Goal: Information Seeking & Learning: Learn about a topic

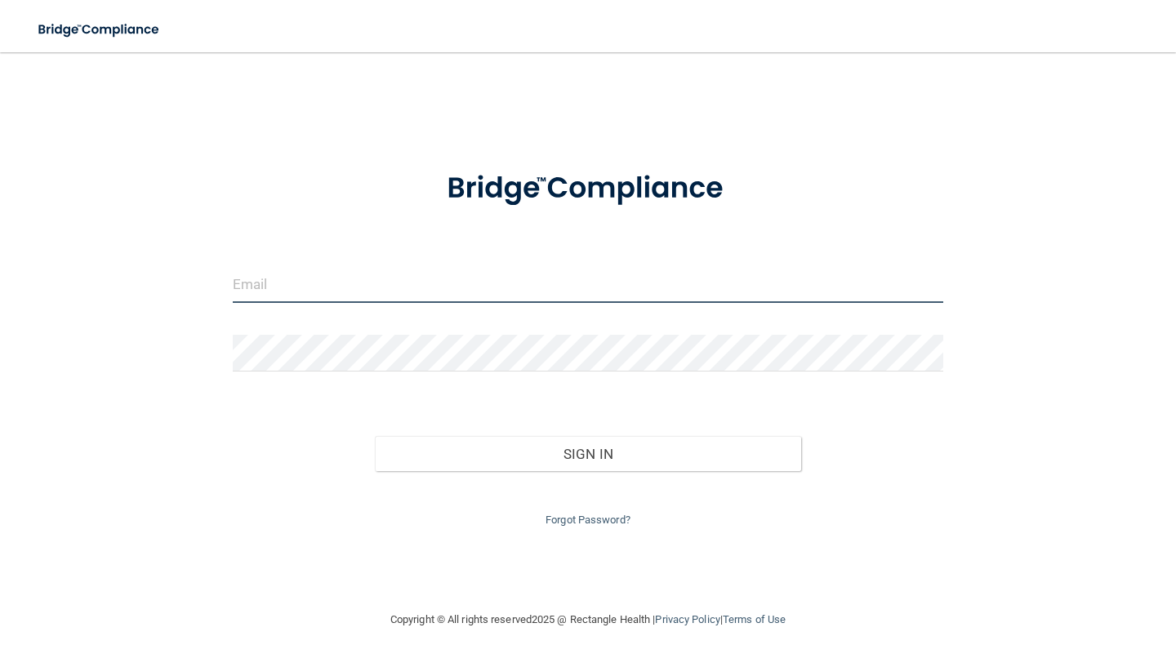
click at [438, 295] on input "email" at bounding box center [588, 284] width 710 height 37
type input "[EMAIL_ADDRESS][DOMAIN_NAME]"
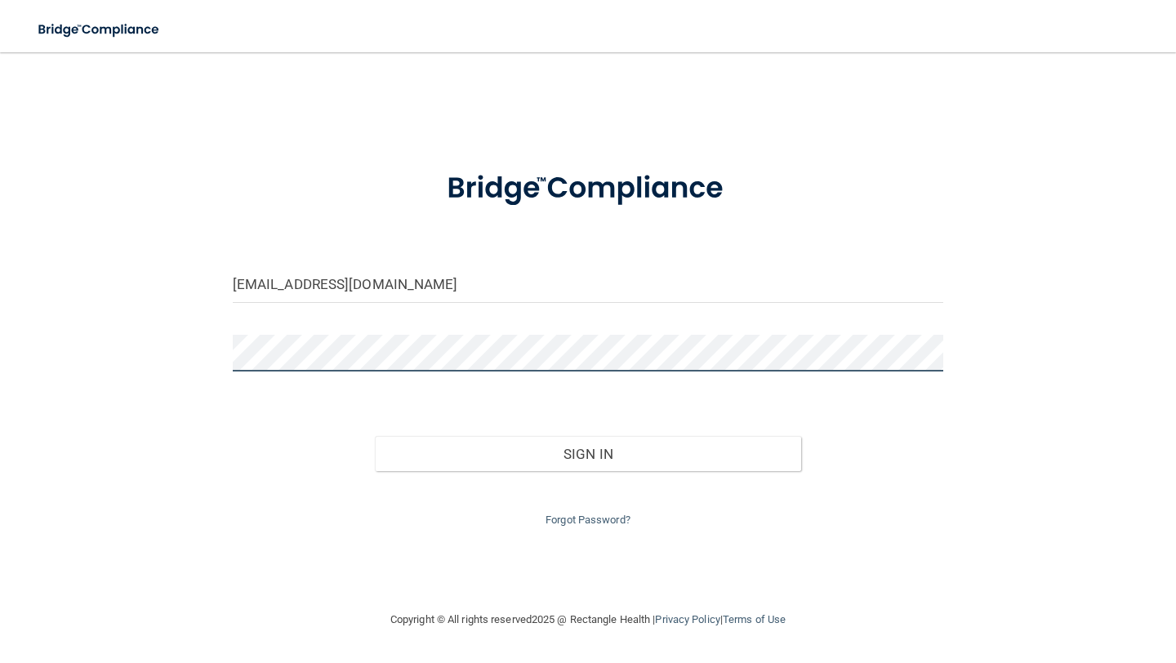
click at [375, 436] on button "Sign In" at bounding box center [588, 454] width 426 height 36
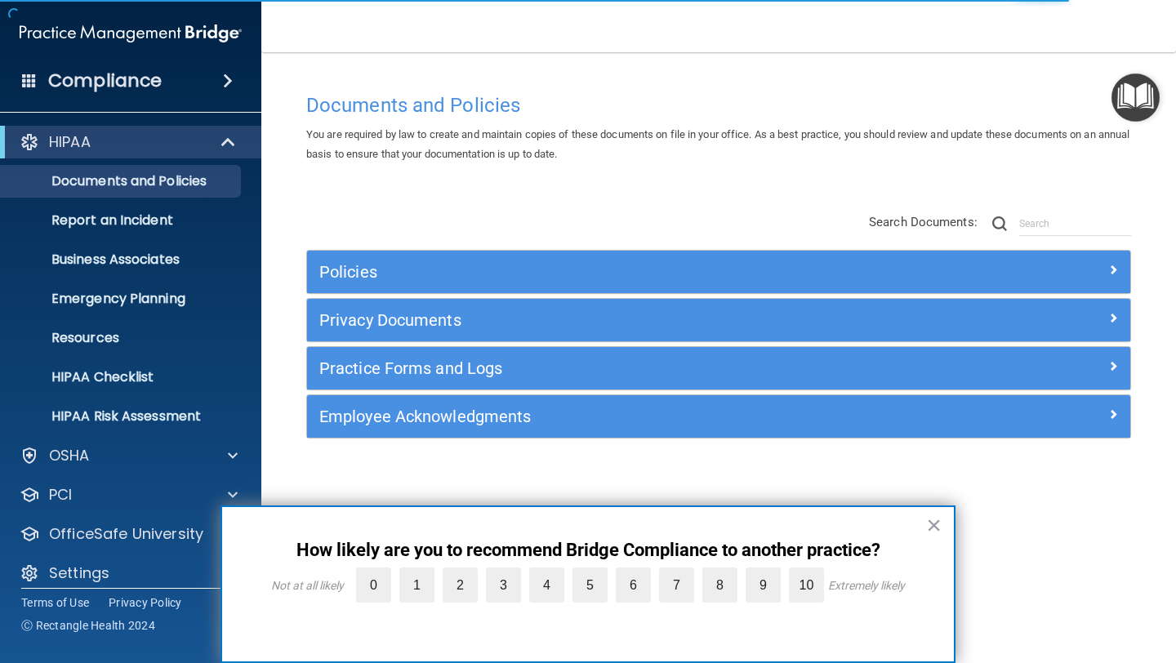
scroll to position [15, 0]
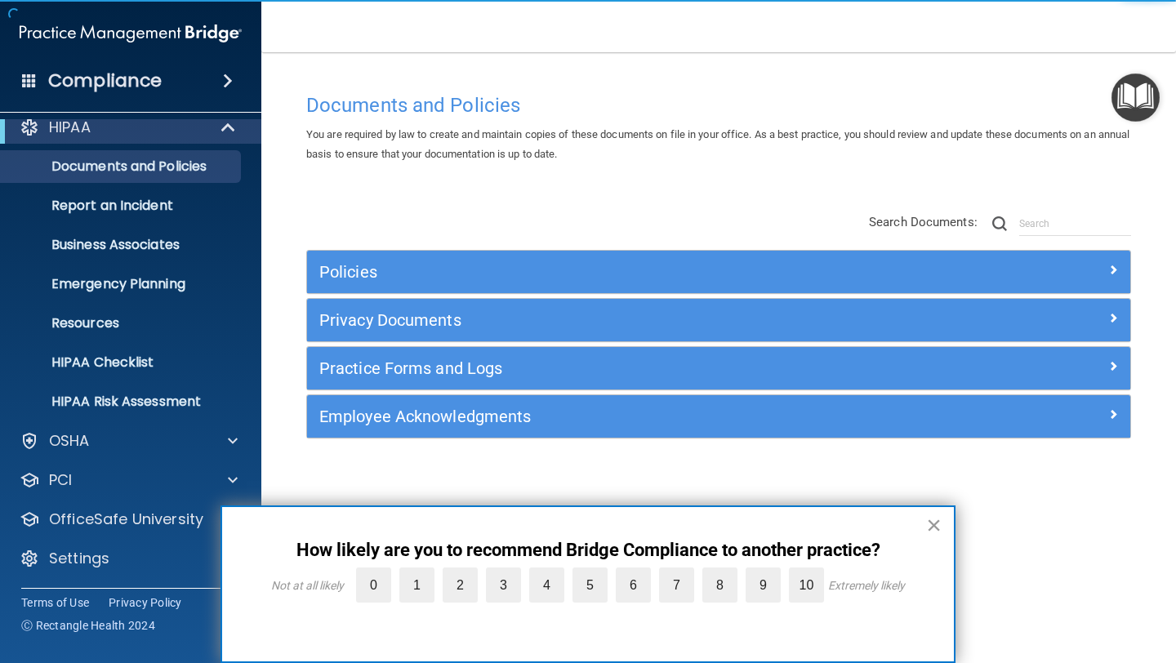
click at [932, 526] on button "×" at bounding box center [934, 525] width 16 height 26
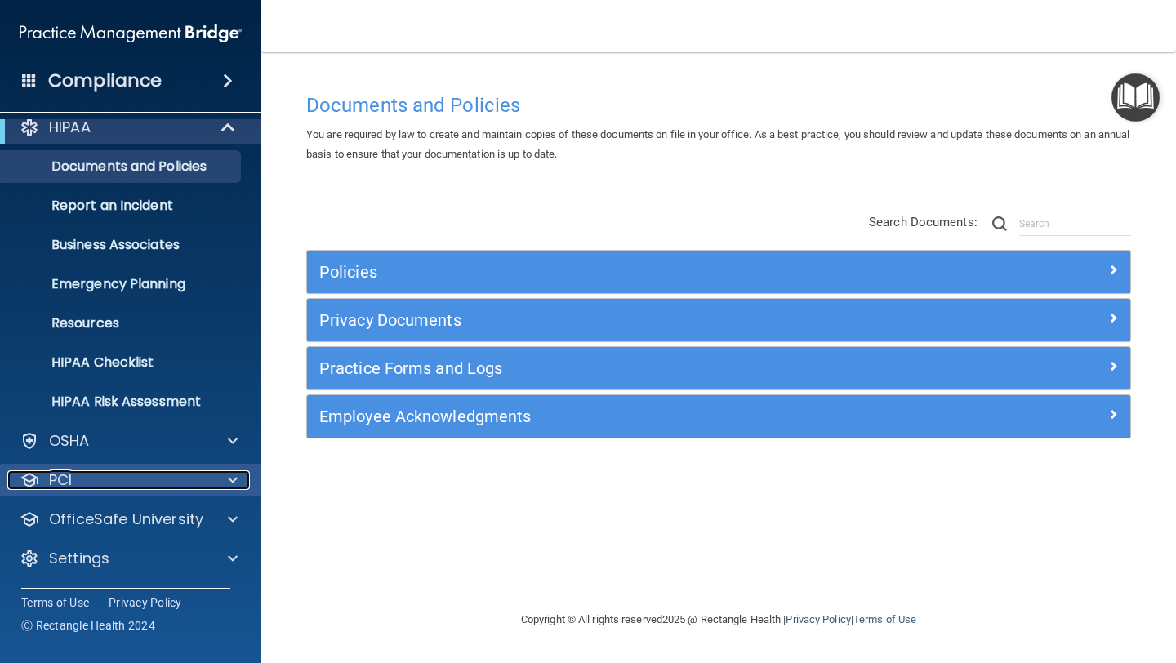
click at [223, 478] on div at bounding box center [230, 480] width 41 height 20
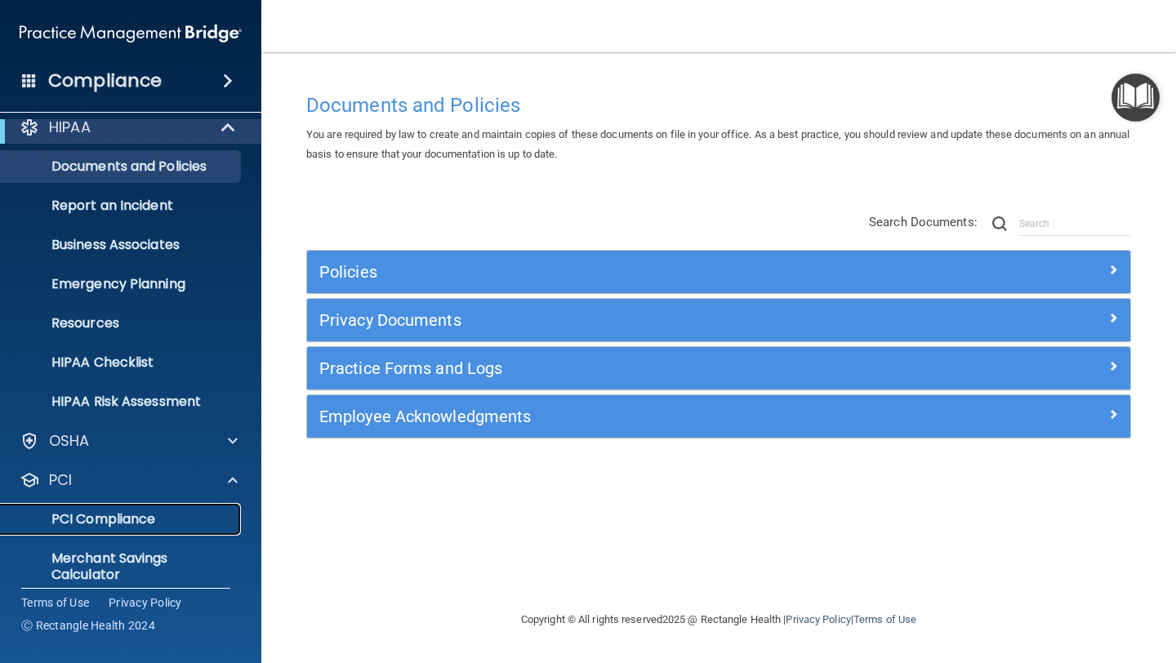
click at [132, 518] on p "PCI Compliance" at bounding box center [122, 519] width 223 height 16
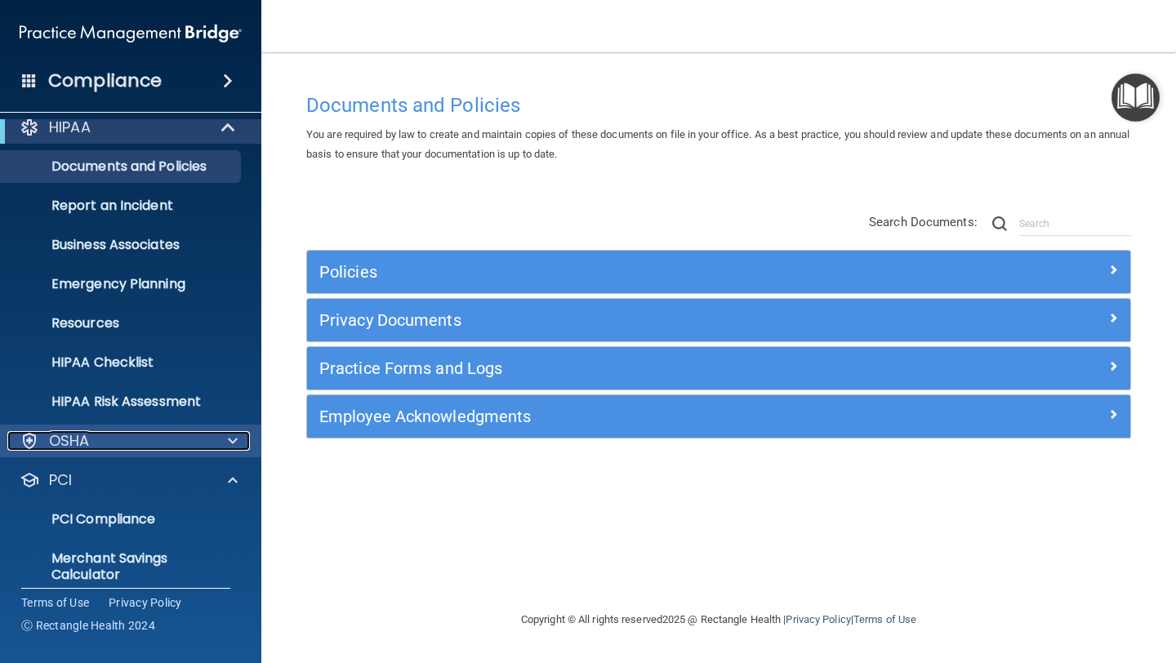
click at [232, 442] on span at bounding box center [233, 441] width 10 height 20
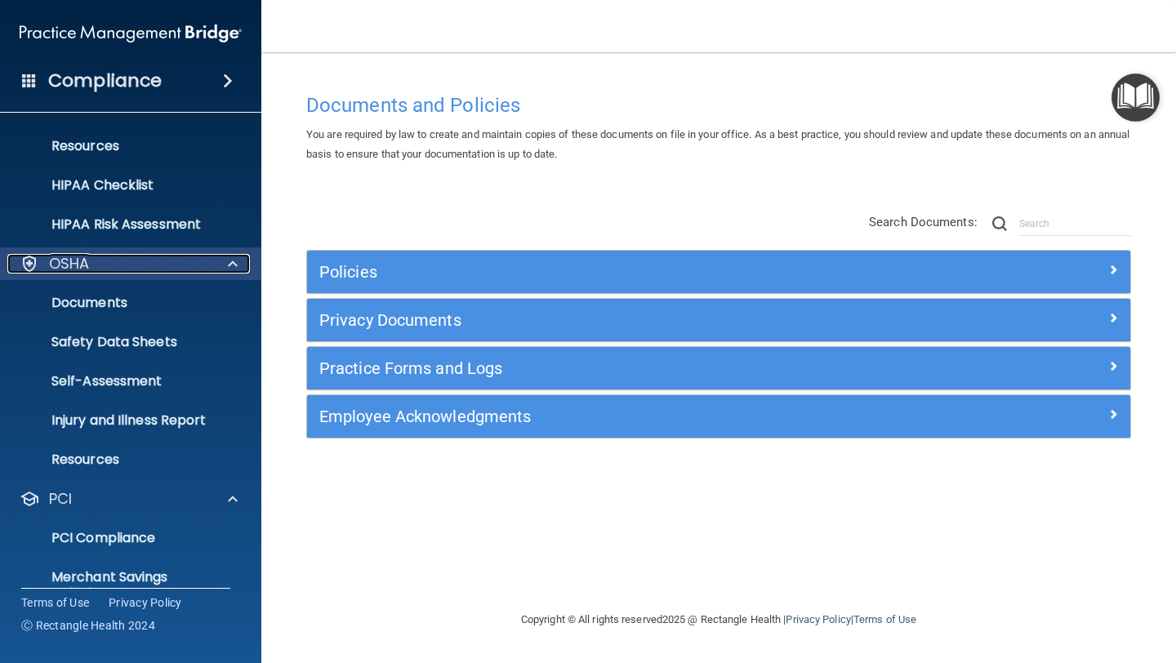
scroll to position [191, 0]
click at [684, 513] on div "Documents and Policies You are required by law to create and maintain copies of…" at bounding box center [718, 347] width 849 height 525
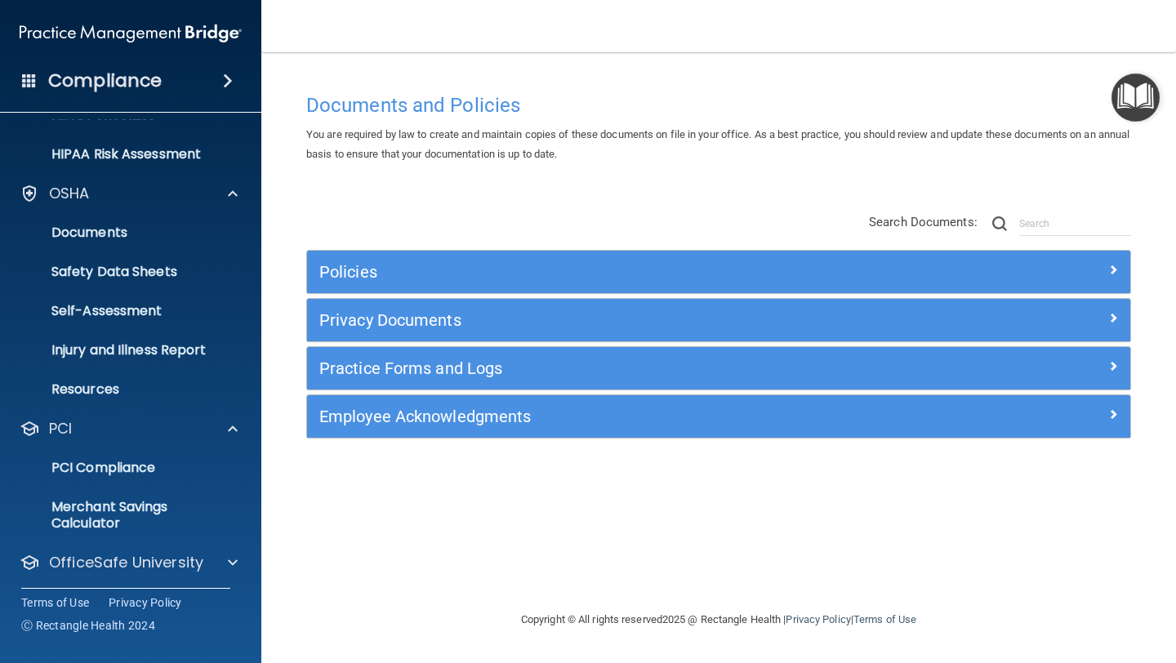
scroll to position [305, 0]
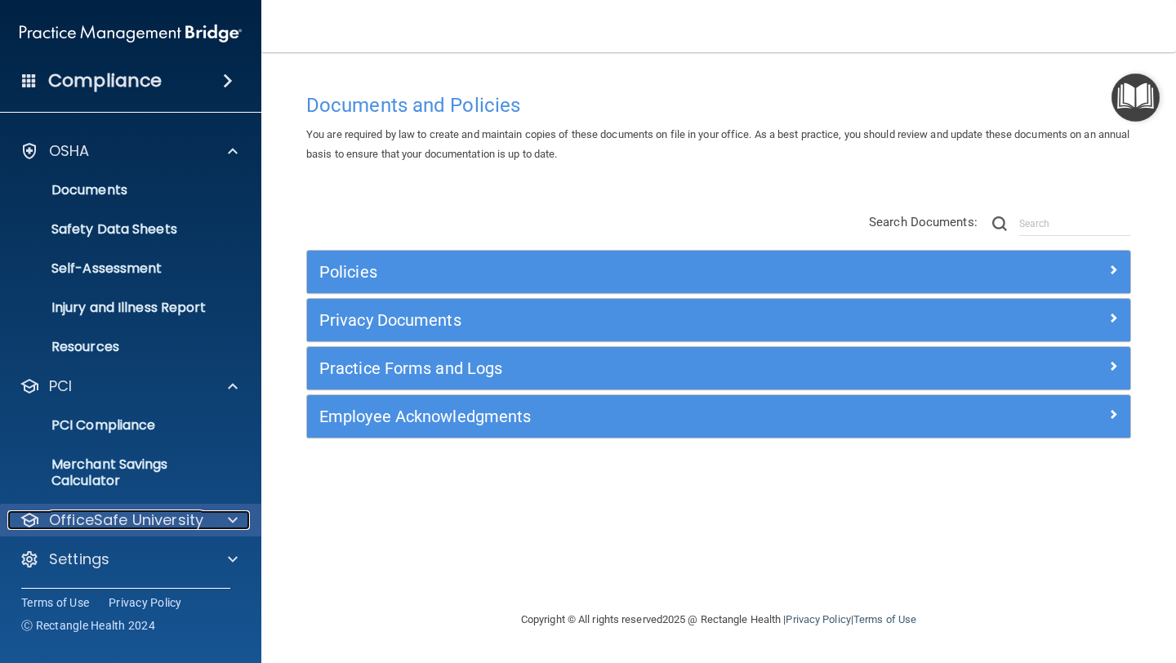
click at [231, 510] on span at bounding box center [233, 520] width 10 height 20
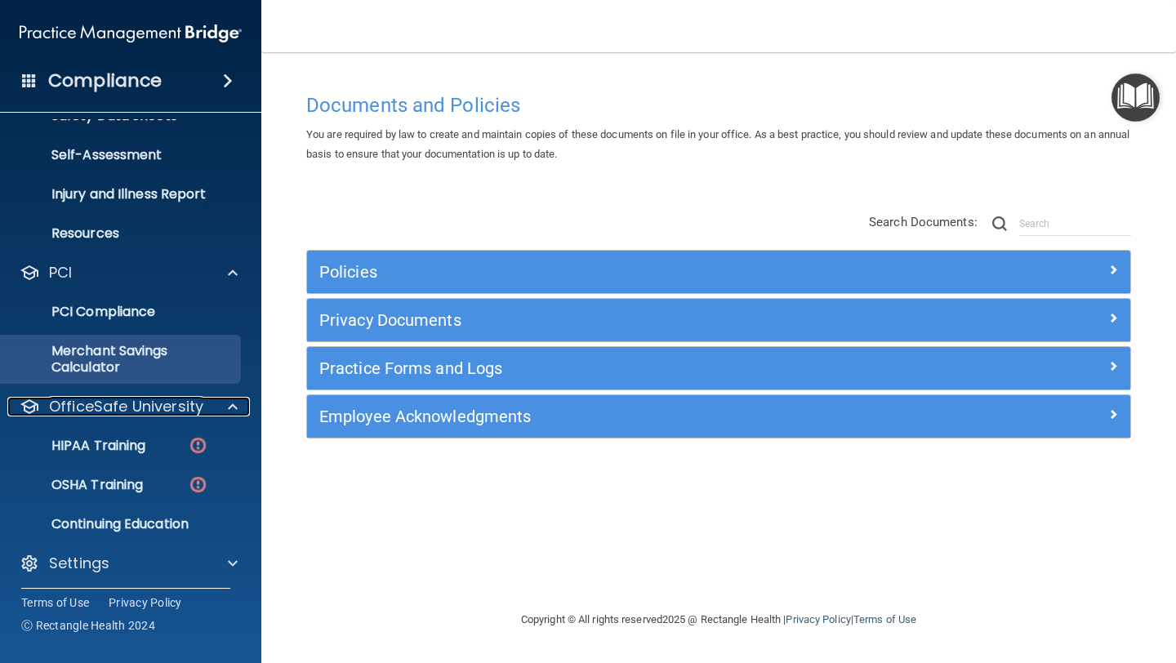
scroll to position [422, 0]
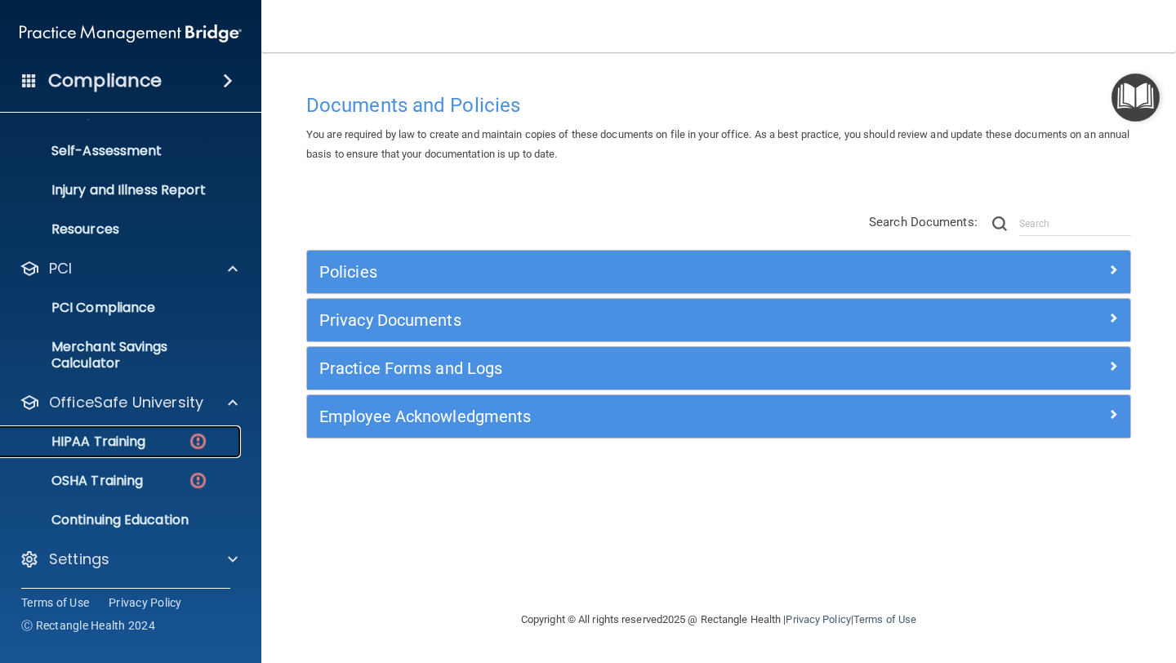
click at [131, 441] on p "HIPAA Training" at bounding box center [78, 442] width 135 height 16
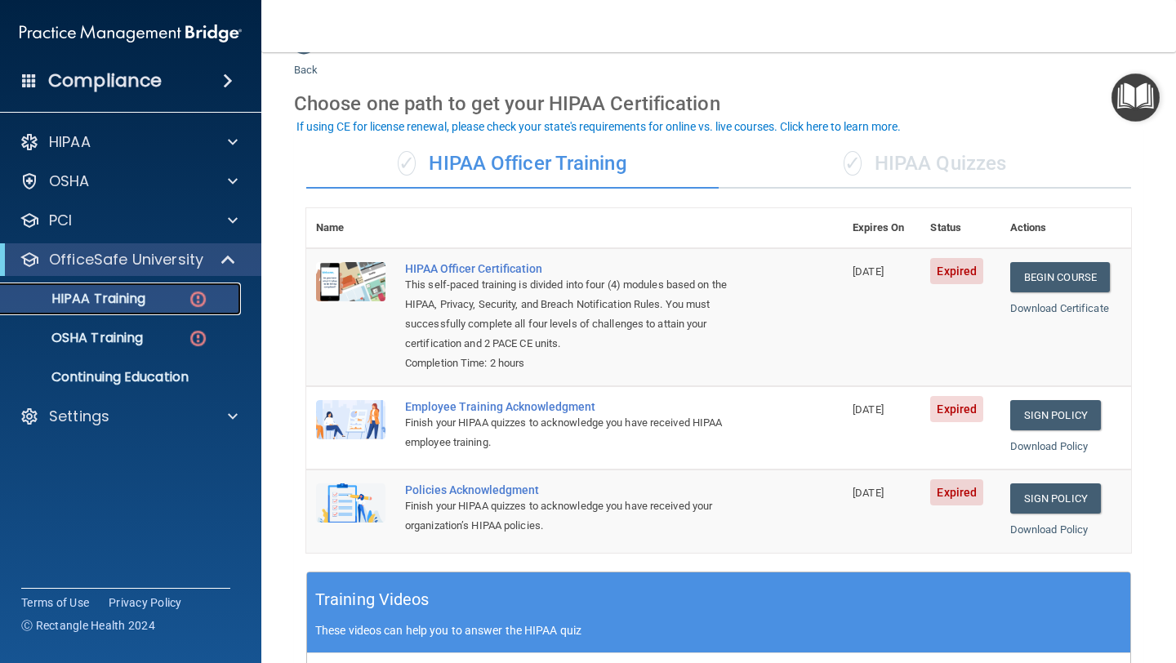
scroll to position [42, 0]
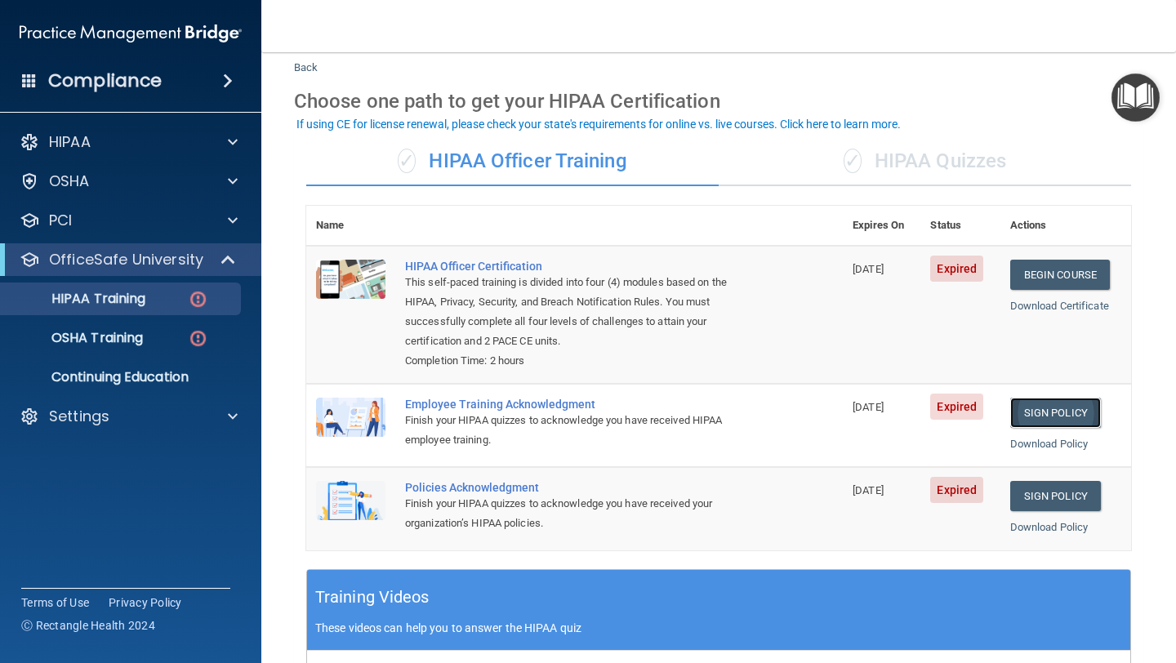
click at [1035, 409] on link "Sign Policy" at bounding box center [1055, 413] width 91 height 30
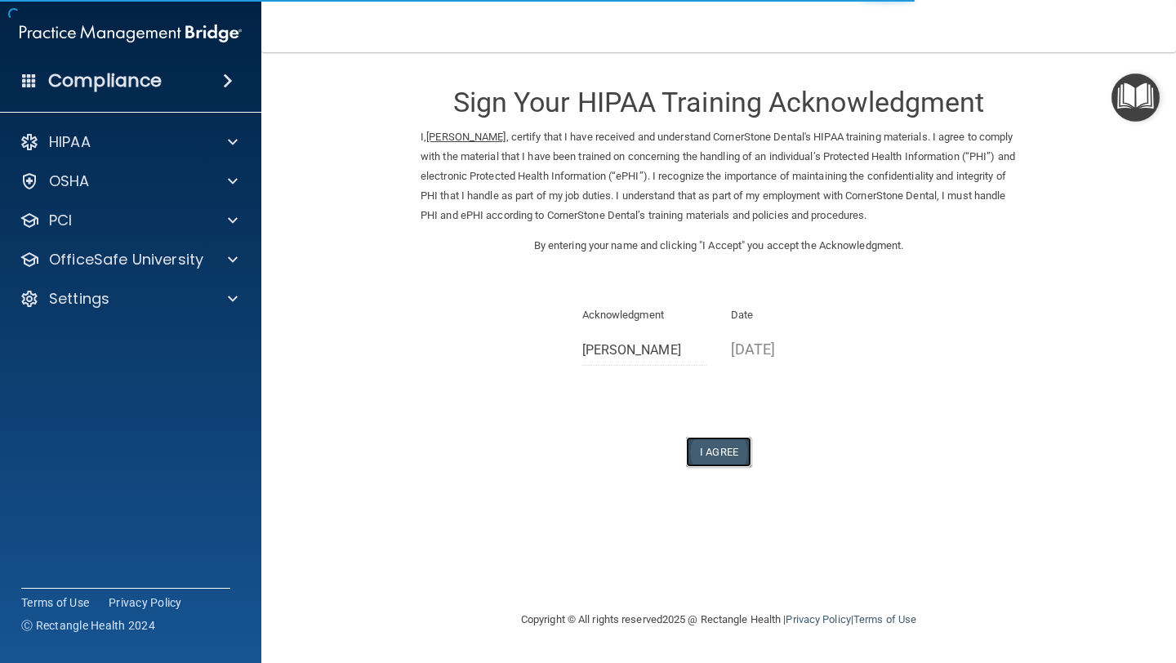
click at [718, 451] on button "I Agree" at bounding box center [718, 452] width 65 height 30
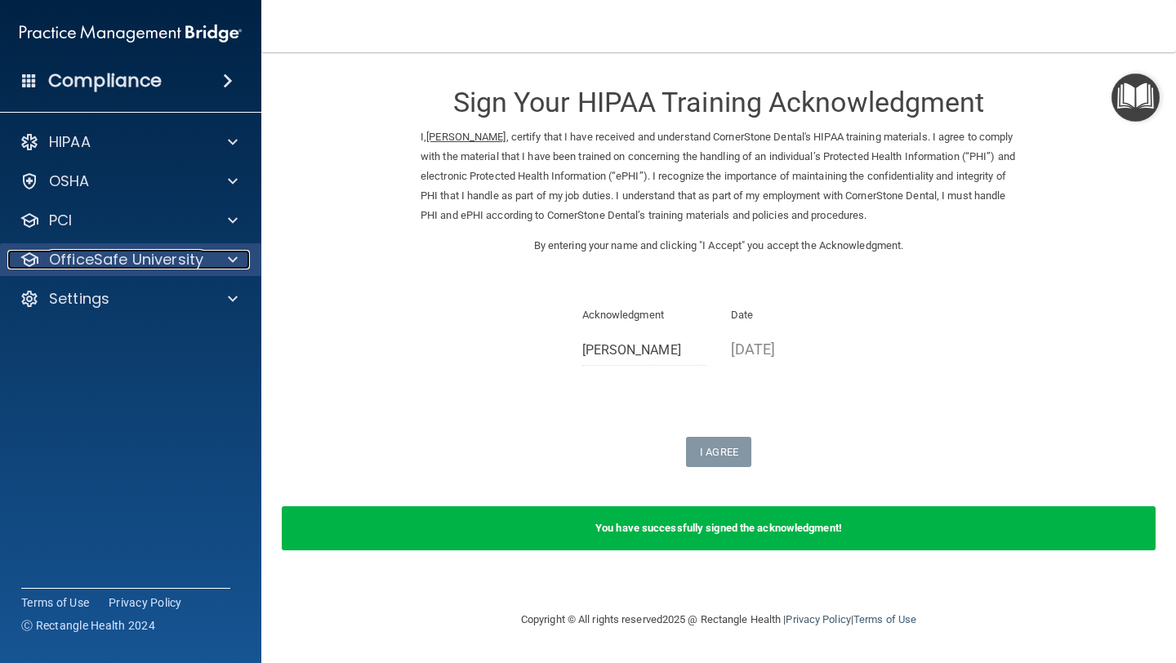
click at [229, 260] on span at bounding box center [233, 260] width 10 height 20
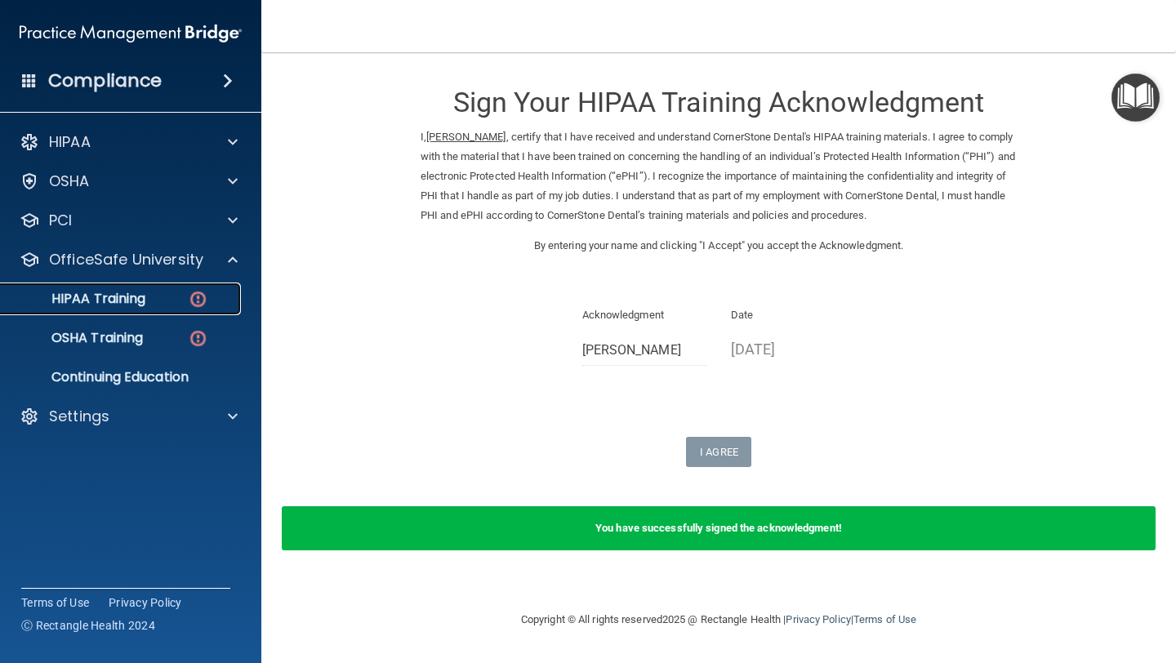
click at [132, 299] on p "HIPAA Training" at bounding box center [78, 299] width 135 height 16
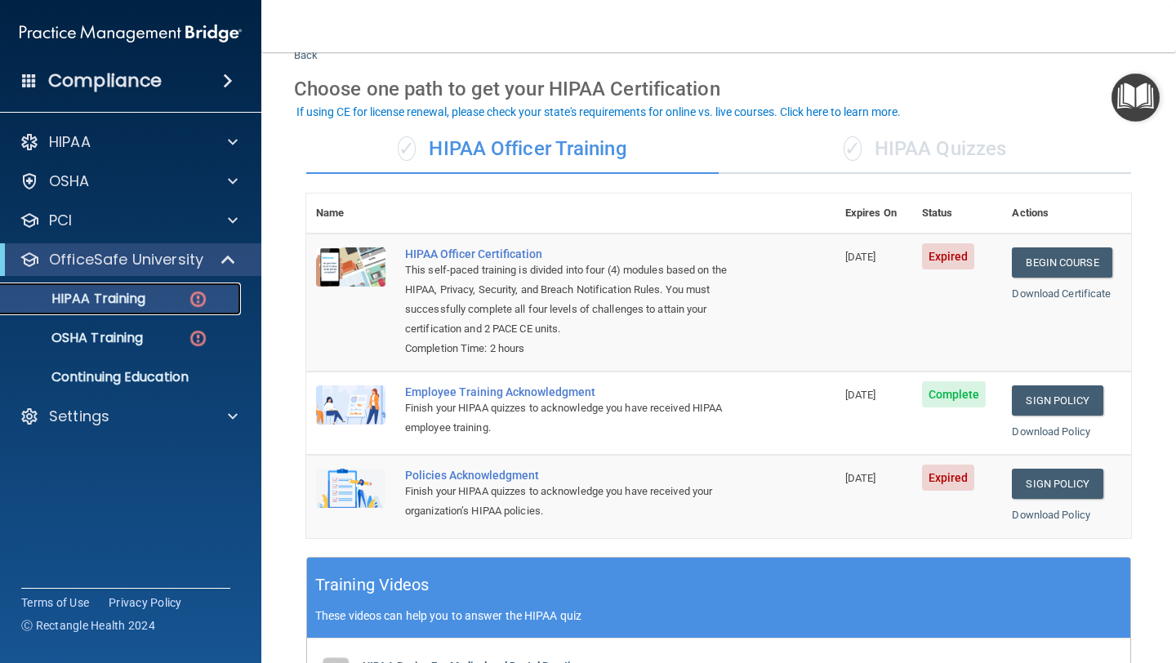
scroll to position [56, 0]
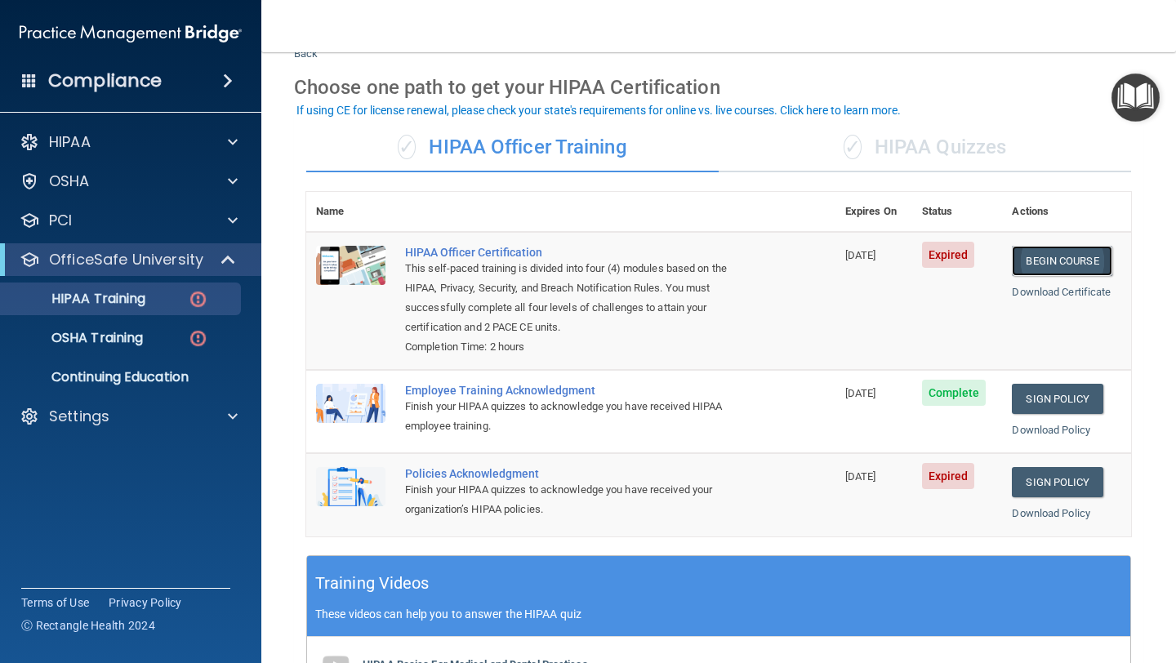
click at [1042, 258] on link "Begin Course" at bounding box center [1062, 261] width 100 height 30
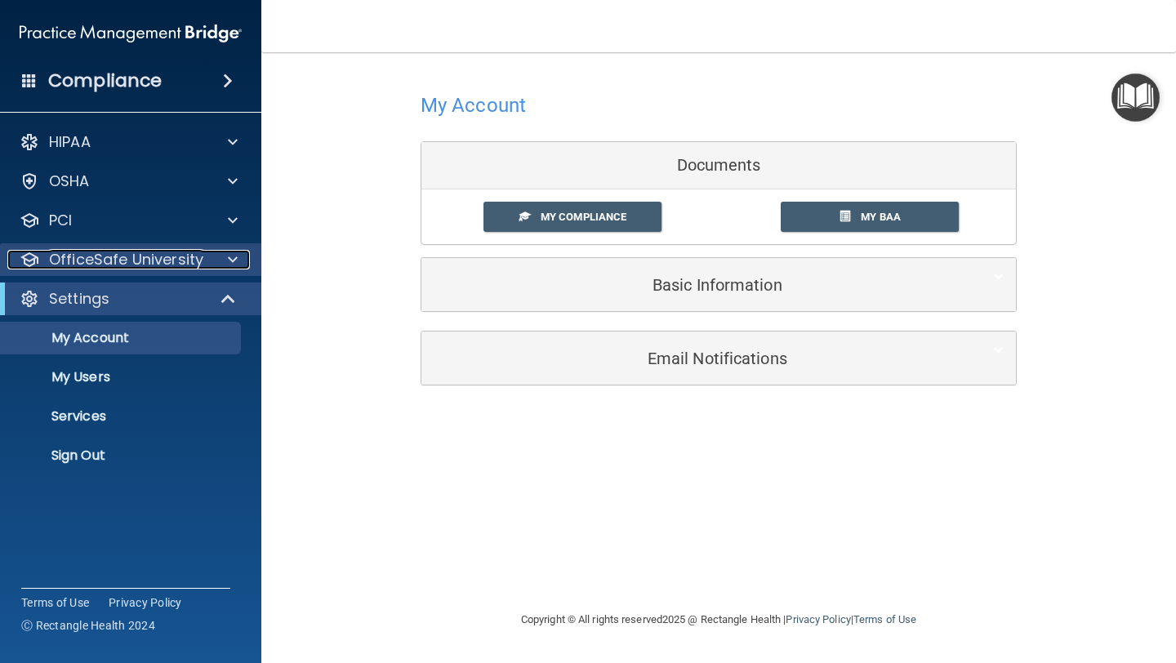
click at [229, 259] on span at bounding box center [233, 260] width 10 height 20
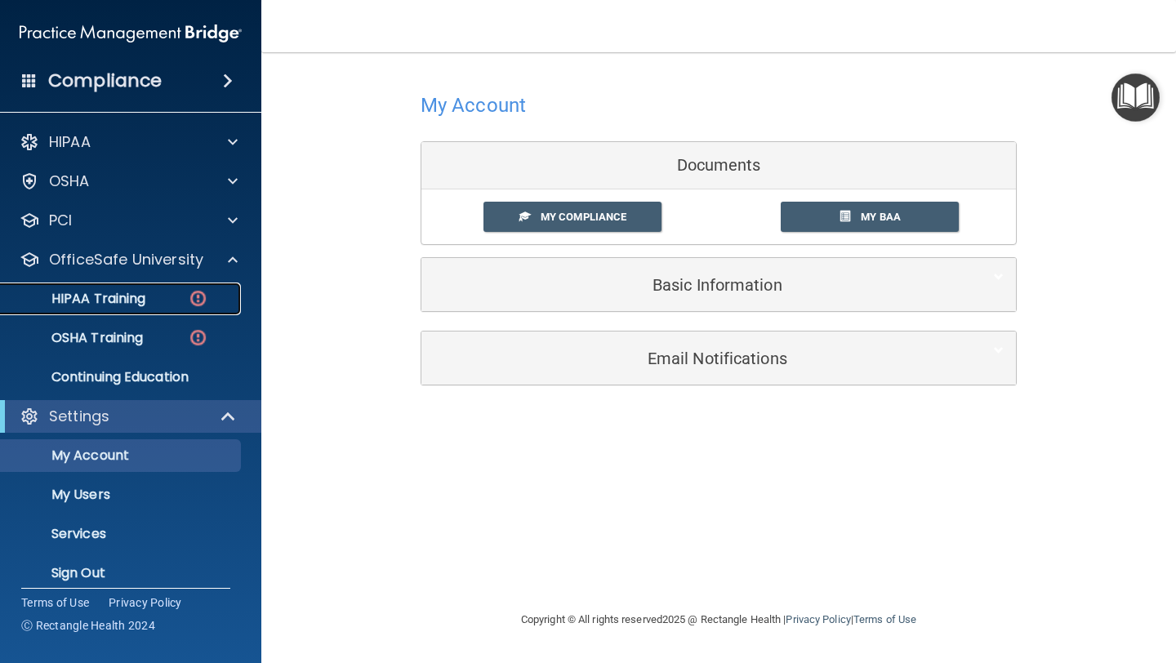
click at [144, 301] on p "HIPAA Training" at bounding box center [78, 299] width 135 height 16
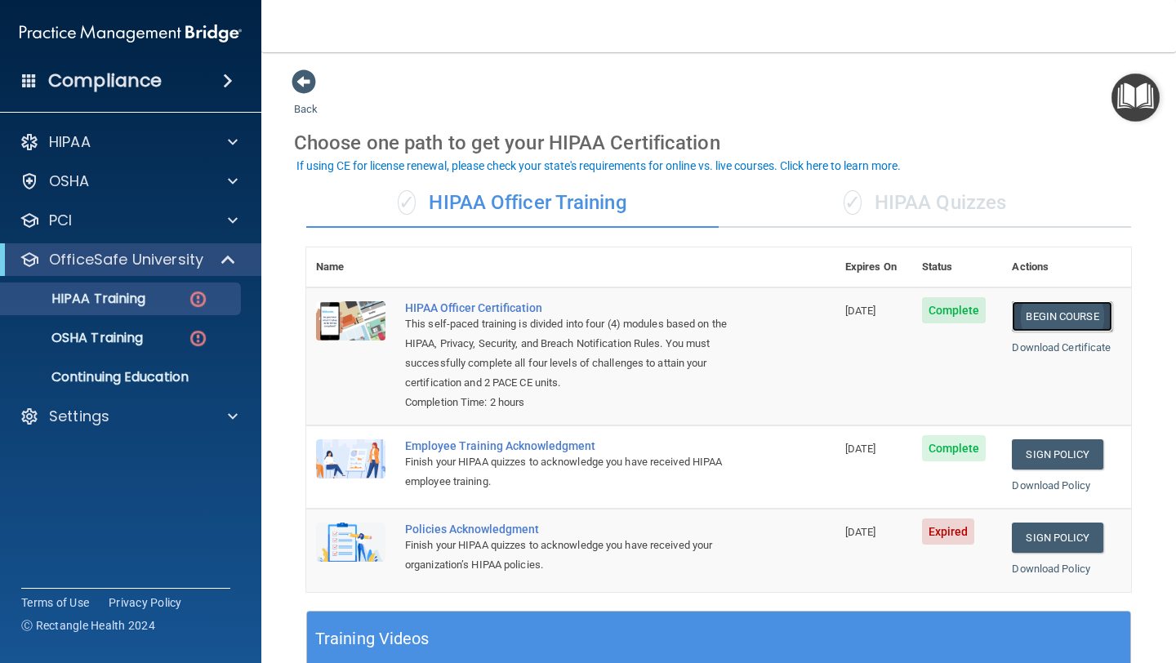
click at [1044, 316] on link "Begin Course" at bounding box center [1062, 316] width 100 height 30
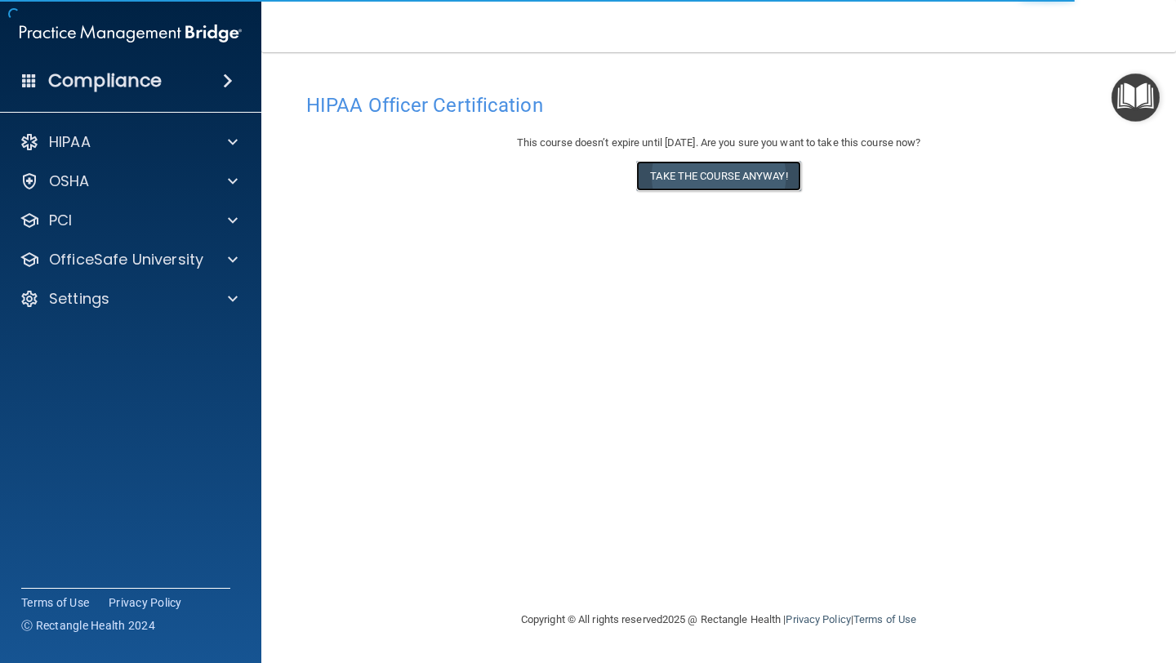
click at [716, 176] on button "Take the course anyway!" at bounding box center [718, 176] width 164 height 30
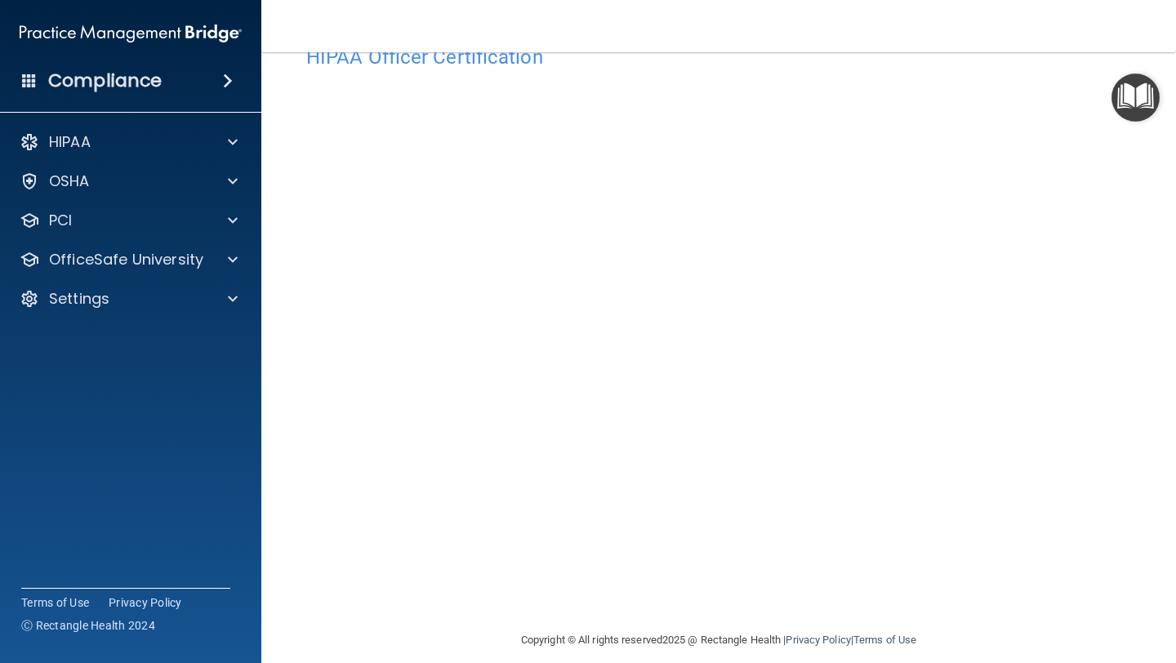
scroll to position [64, 0]
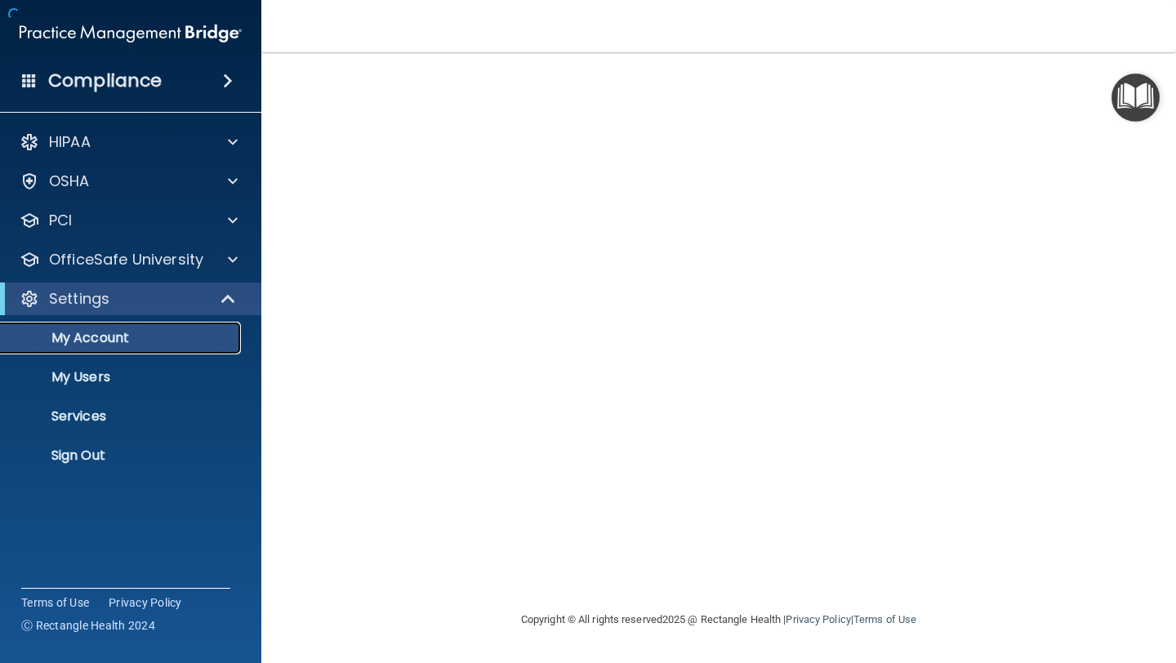
click at [118, 344] on p "My Account" at bounding box center [122, 338] width 223 height 16
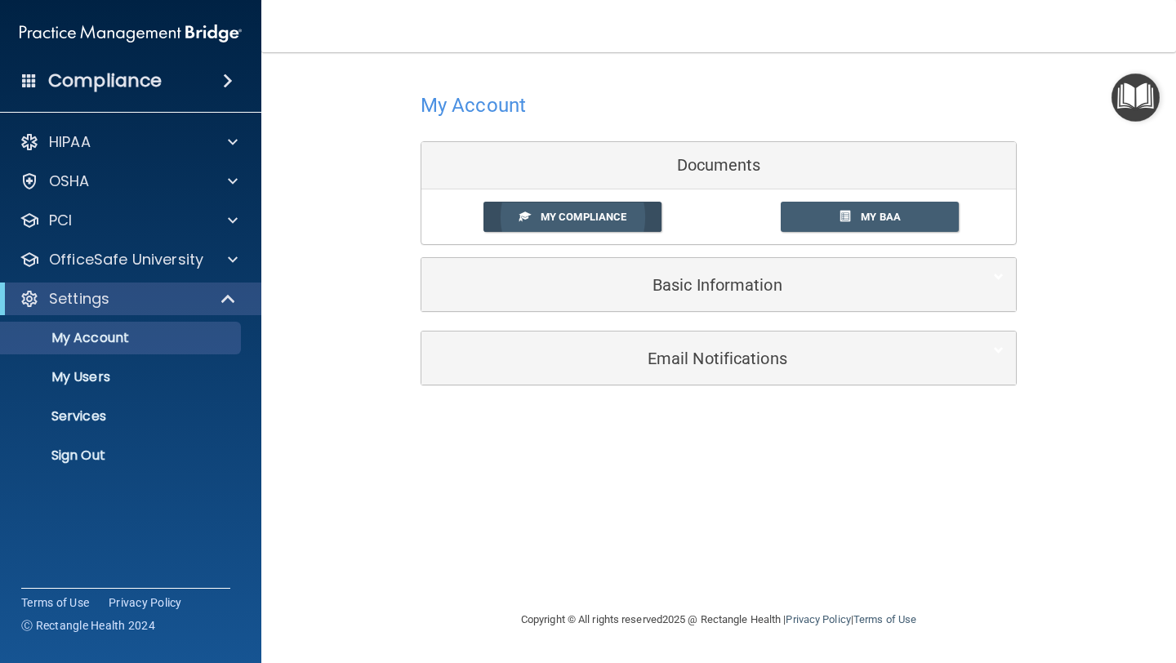
click at [592, 219] on span "My Compliance" at bounding box center [583, 217] width 86 height 12
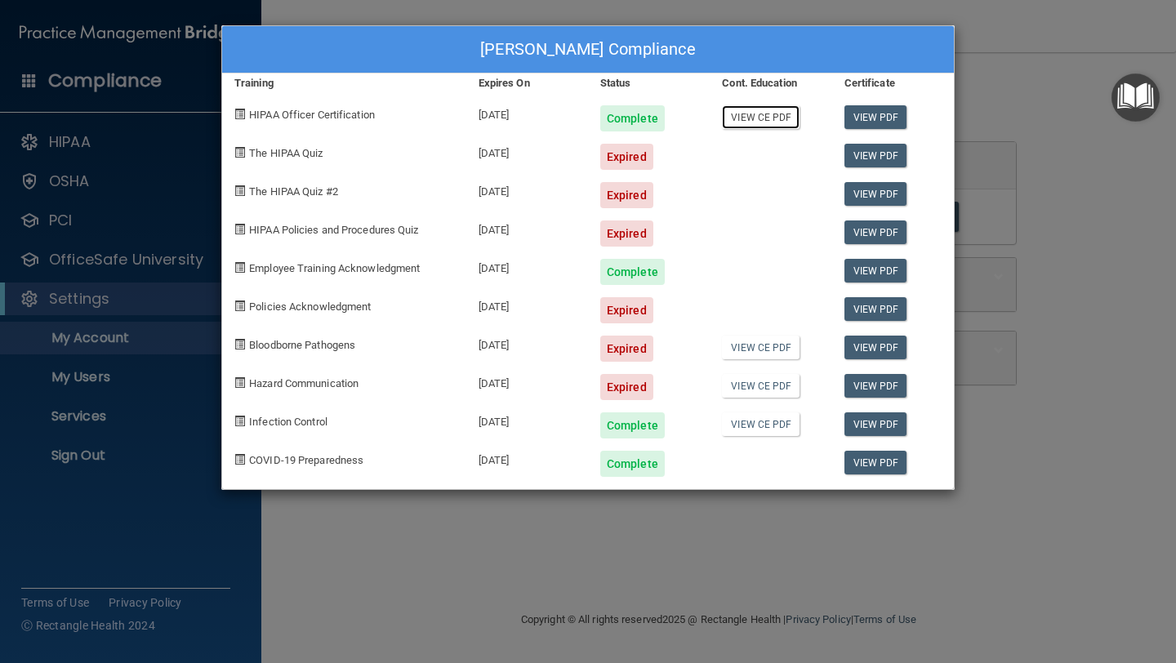
click at [770, 118] on link "View CE PDF" at bounding box center [761, 117] width 78 height 24
click at [1069, 141] on div "Karen Roberts's Compliance Training Expires On Status Cont. Education Certifica…" at bounding box center [588, 331] width 1176 height 663
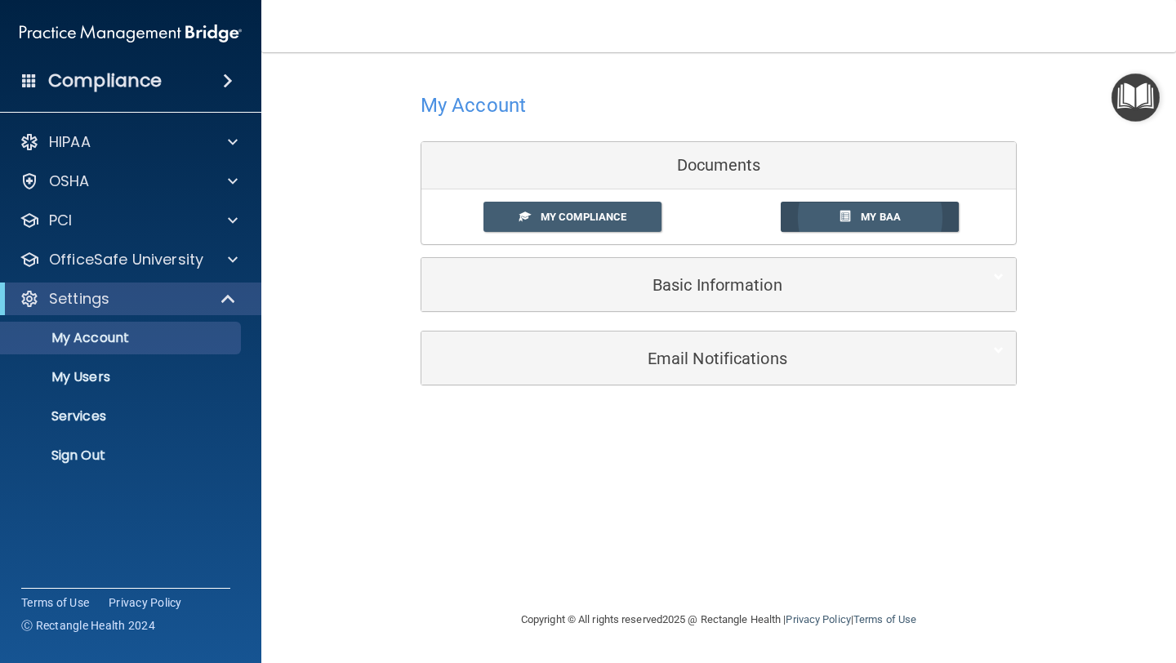
click at [844, 220] on span at bounding box center [844, 216] width 11 height 11
click at [563, 214] on span "My Compliance" at bounding box center [583, 217] width 86 height 12
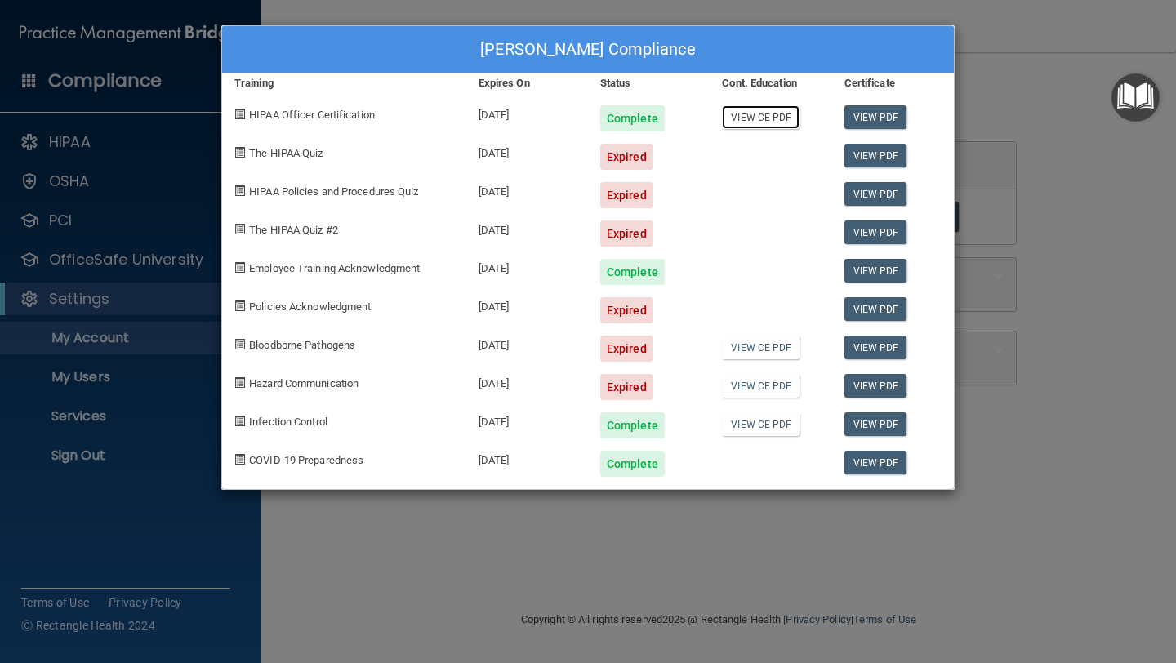
click at [760, 118] on link "View CE PDF" at bounding box center [761, 117] width 78 height 24
click at [838, 541] on div "Karen Roberts's Compliance Training Expires On Status Cont. Education Certifica…" at bounding box center [588, 331] width 1176 height 663
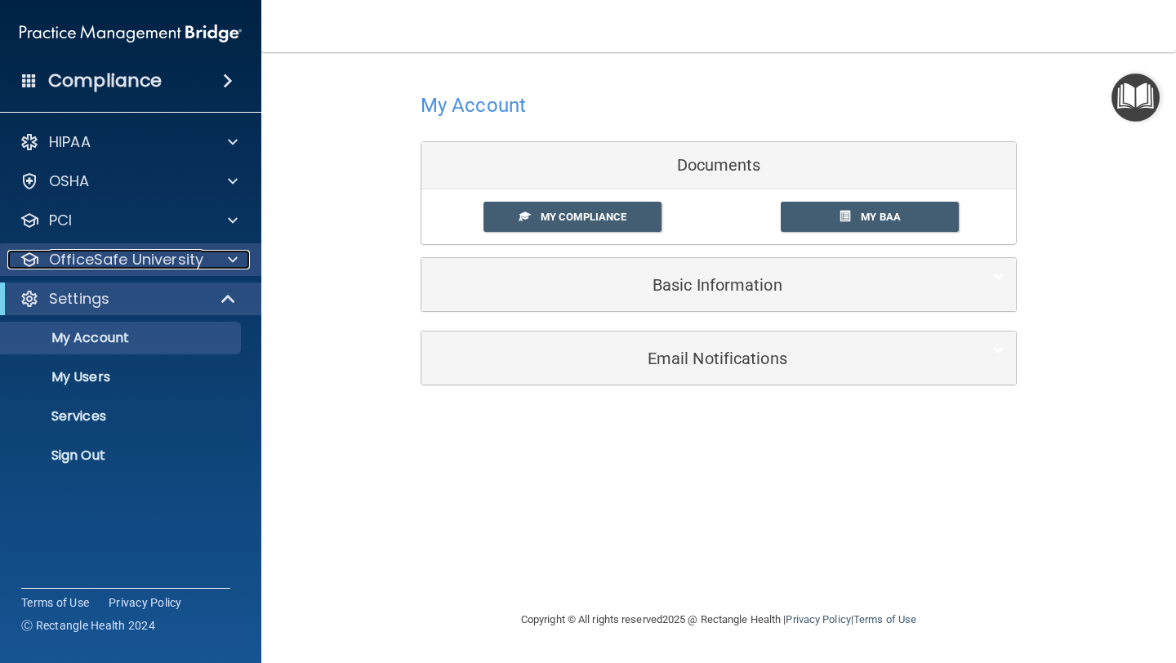
click at [146, 265] on p "OfficeSafe University" at bounding box center [126, 260] width 154 height 20
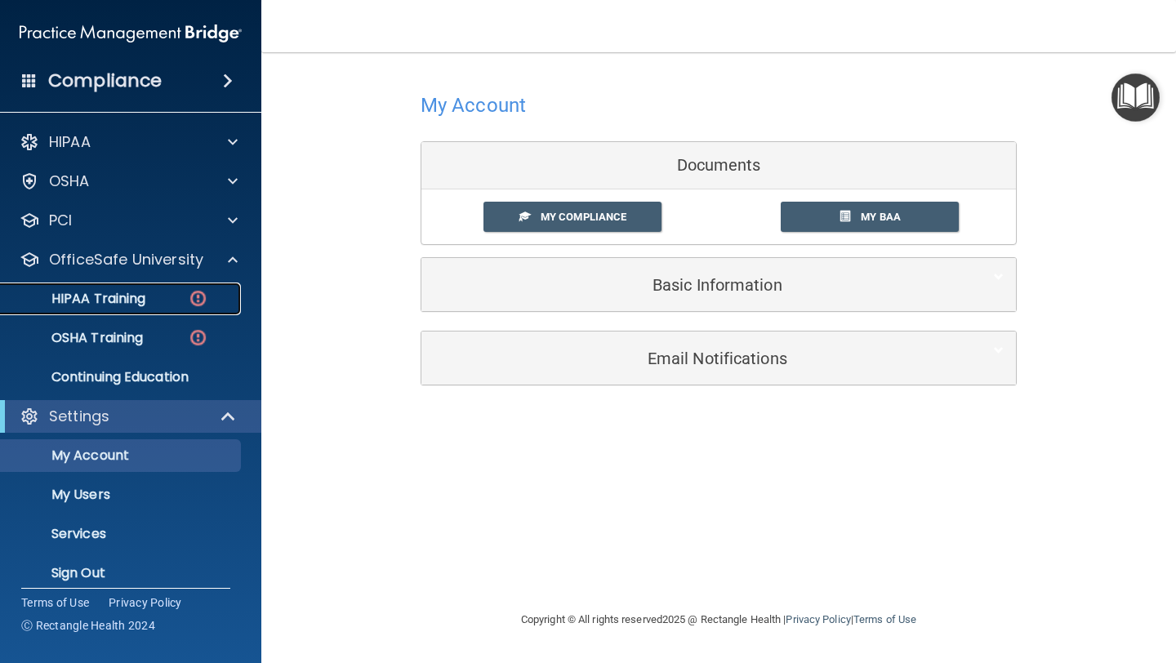
click at [127, 291] on p "HIPAA Training" at bounding box center [78, 299] width 135 height 16
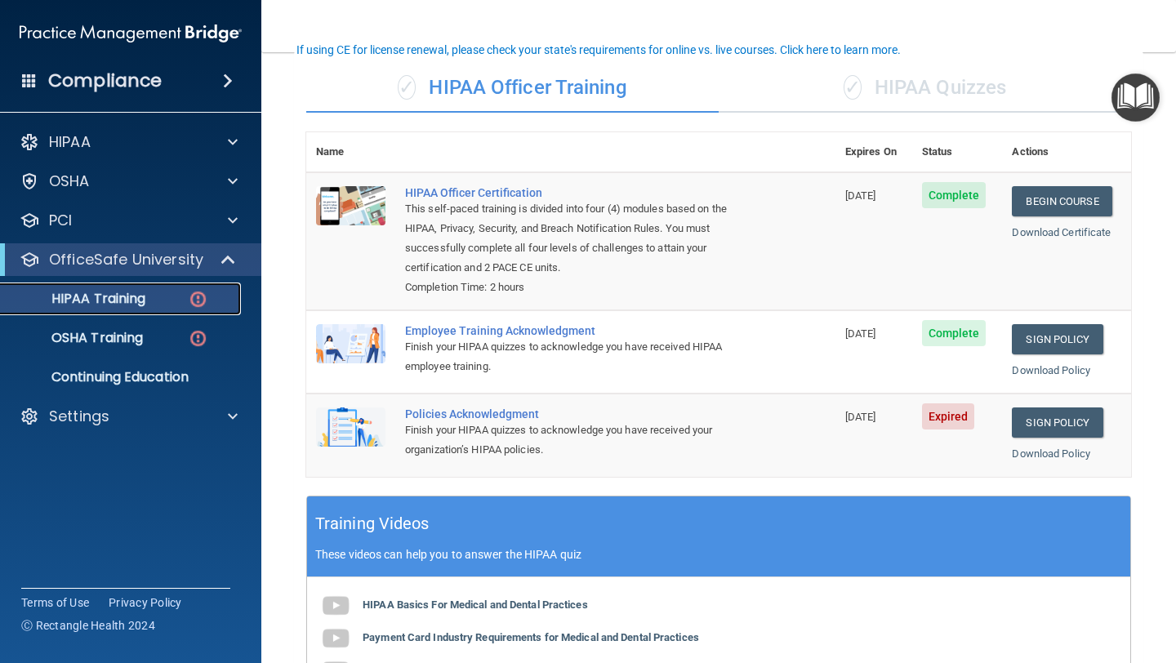
scroll to position [118, 0]
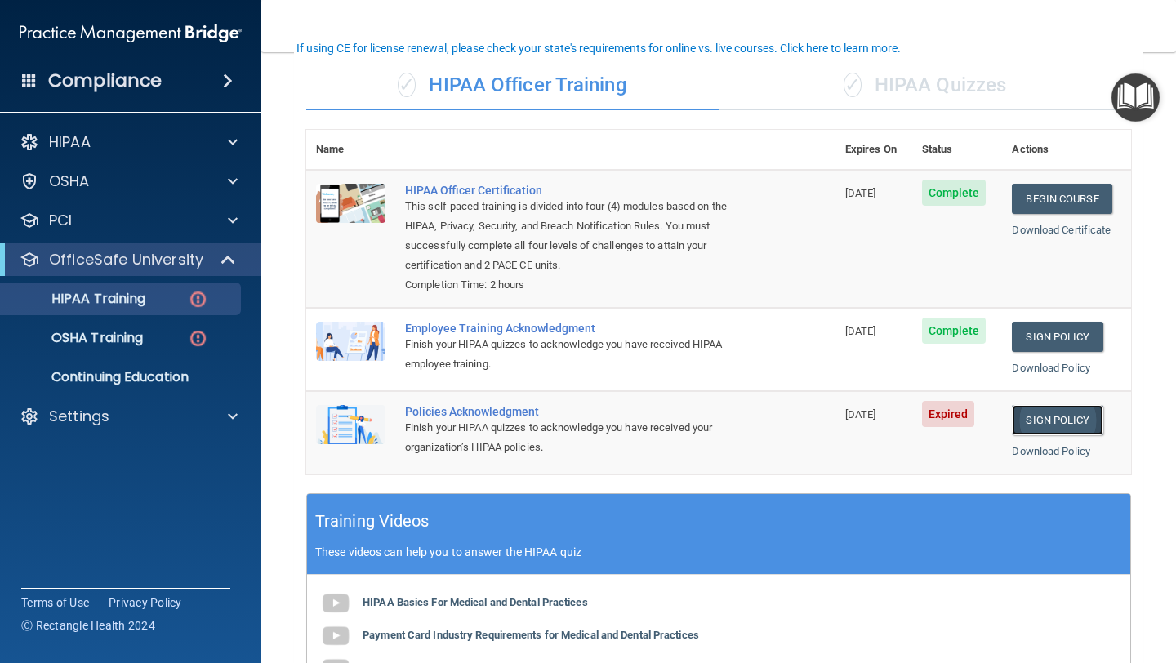
click at [1054, 415] on link "Sign Policy" at bounding box center [1057, 420] width 91 height 30
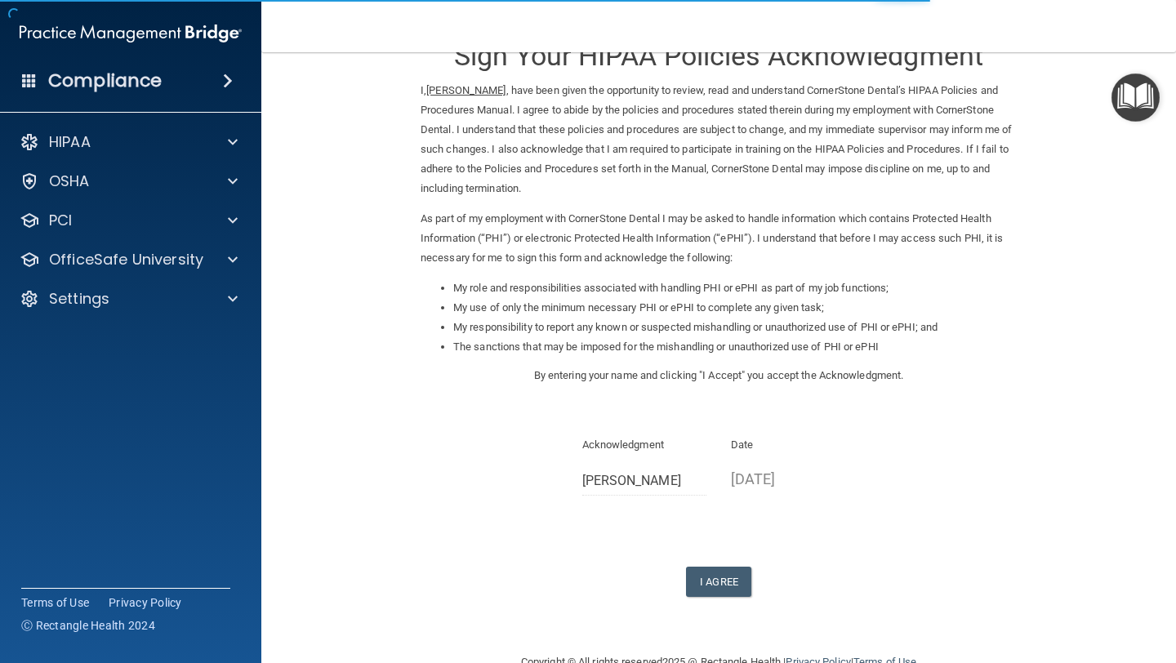
scroll to position [85, 0]
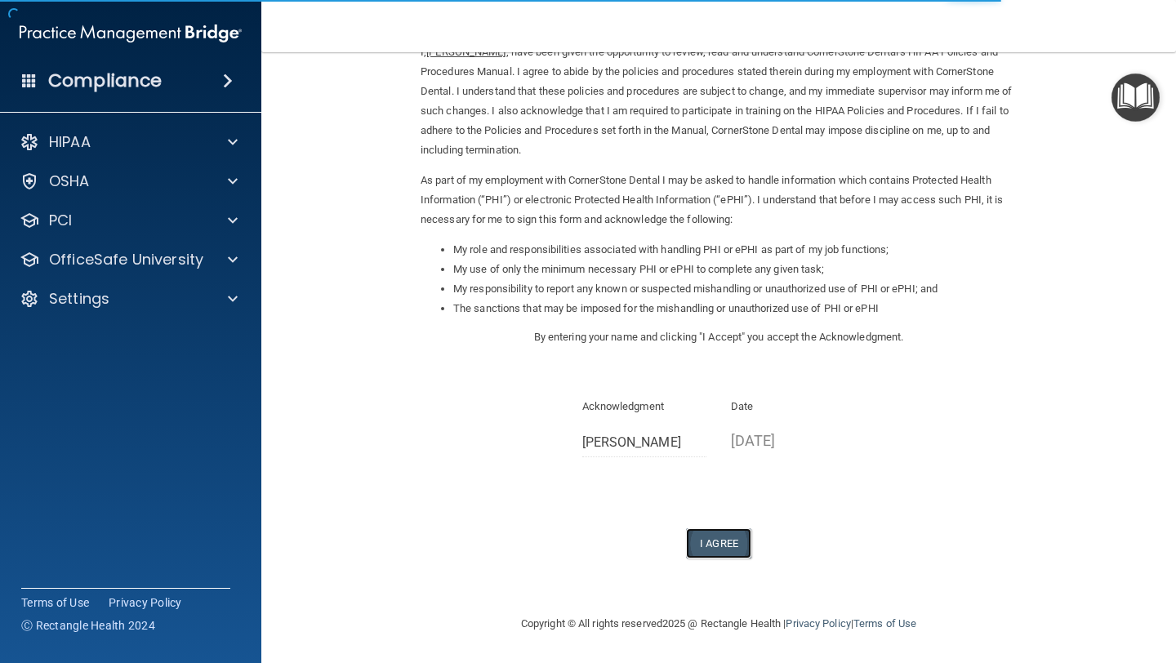
click at [718, 536] on button "I Agree" at bounding box center [718, 543] width 65 height 30
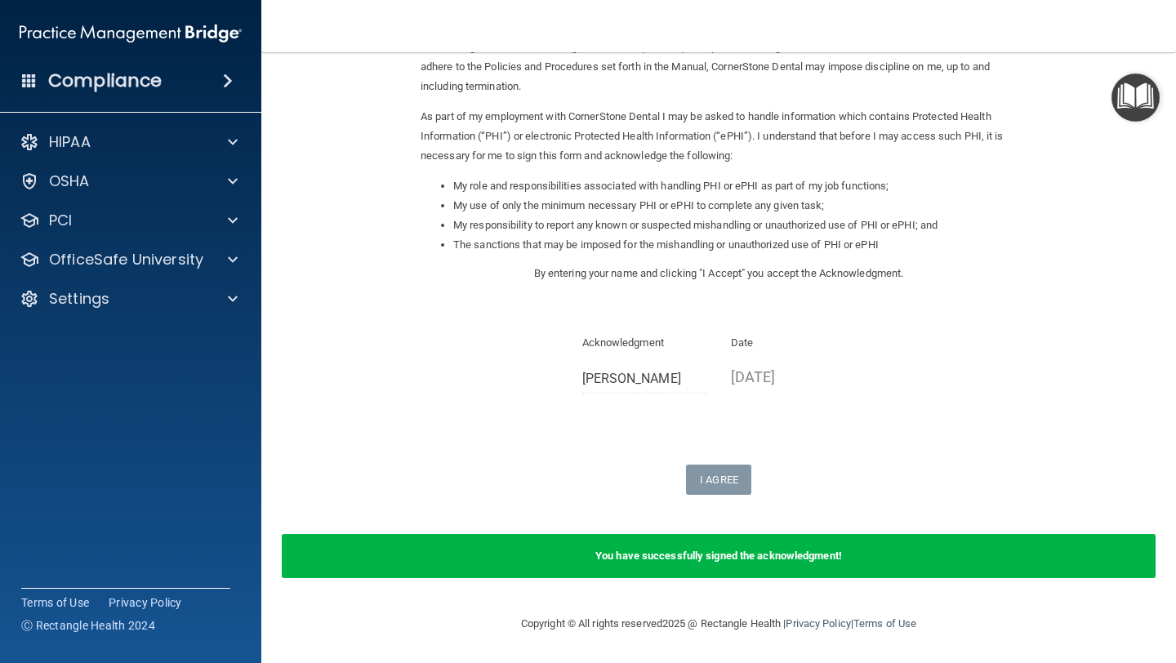
scroll to position [0, 0]
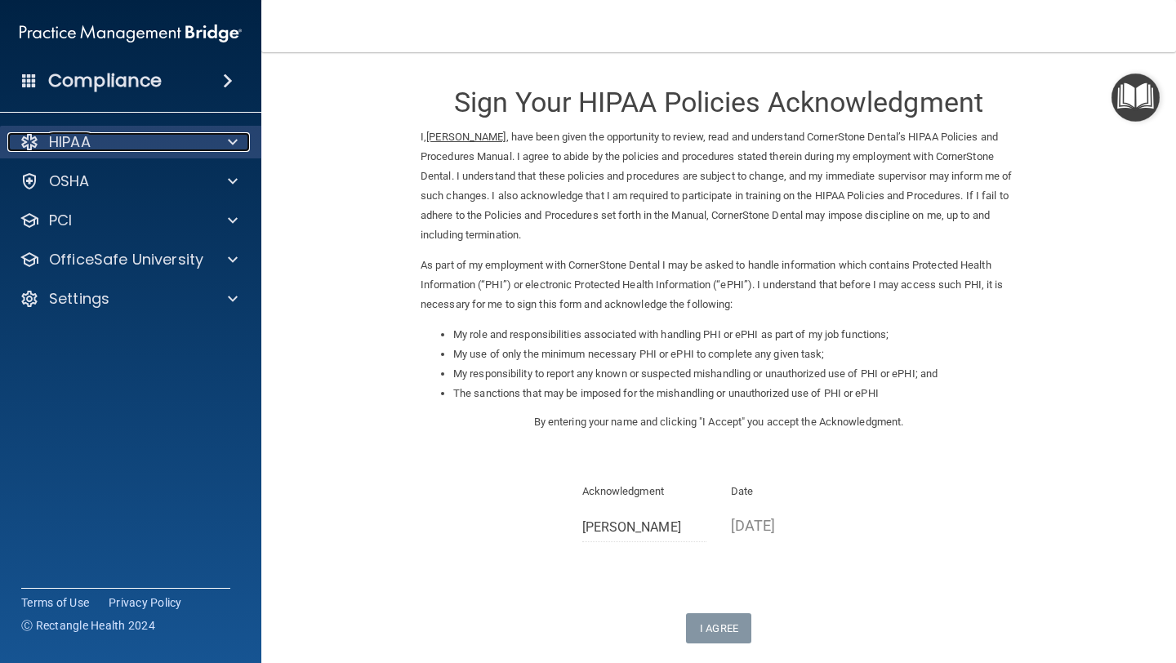
click at [222, 142] on div at bounding box center [230, 142] width 41 height 20
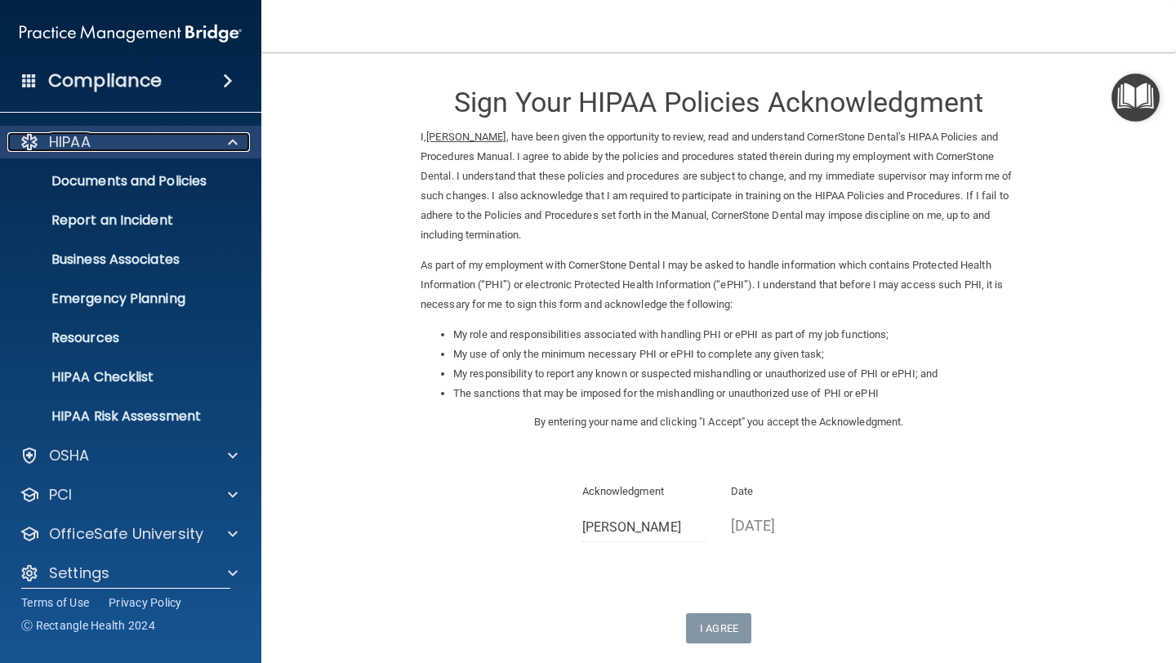
click at [73, 138] on p "HIPAA" at bounding box center [70, 142] width 42 height 20
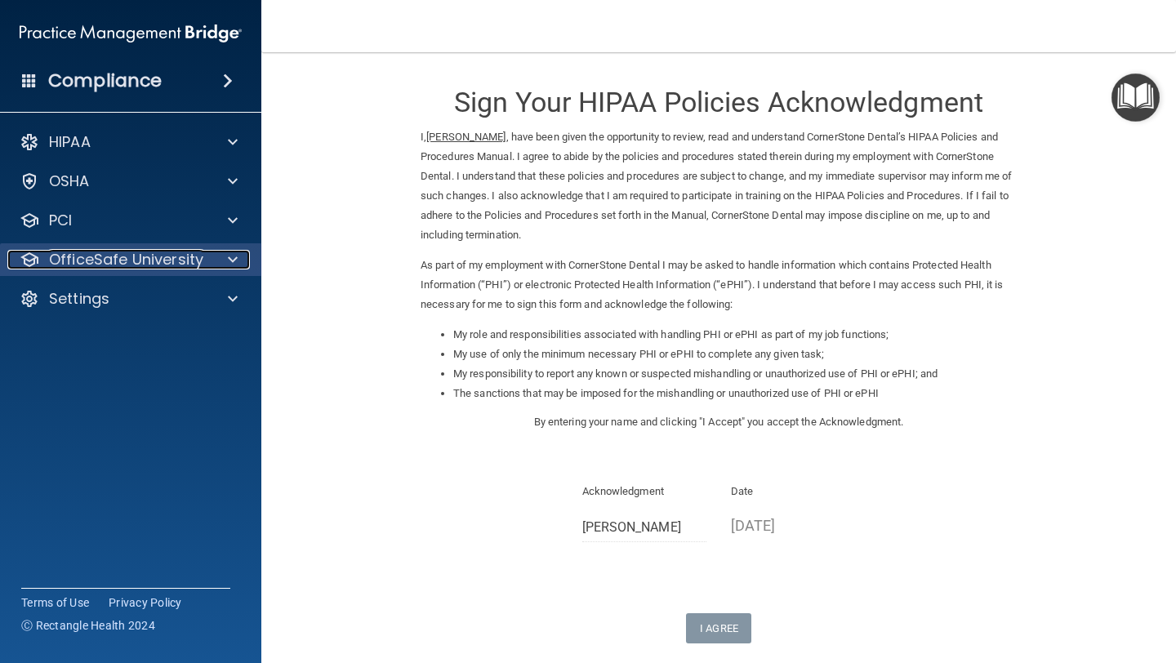
click at [137, 254] on p "OfficeSafe University" at bounding box center [126, 260] width 154 height 20
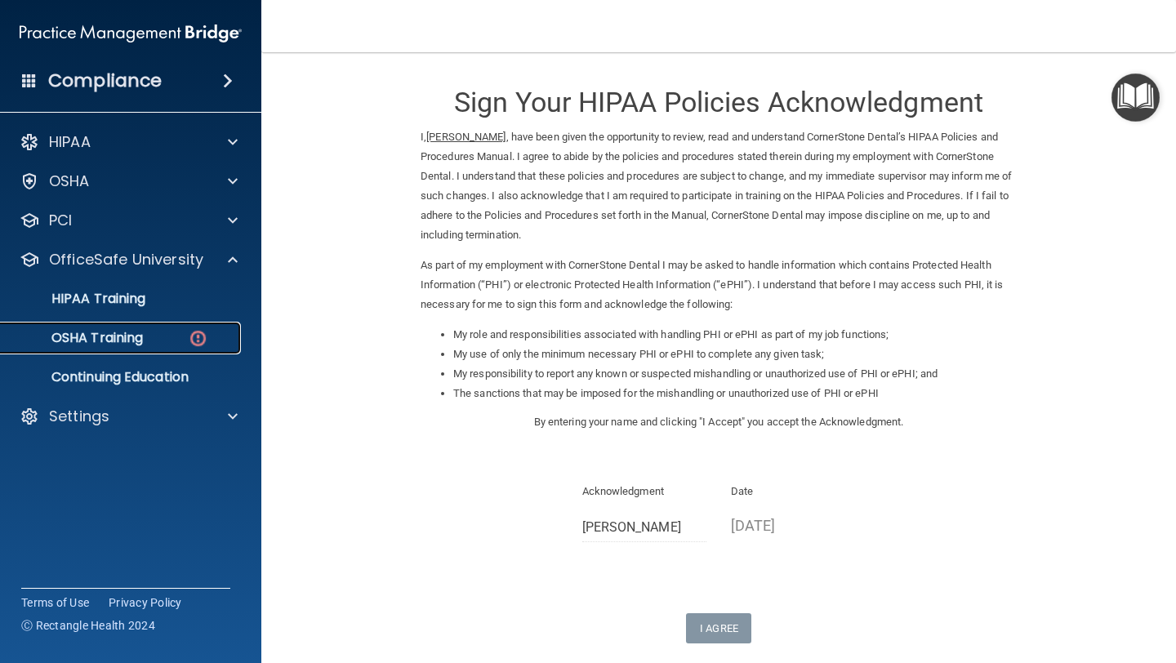
click at [112, 340] on p "OSHA Training" at bounding box center [77, 338] width 132 height 16
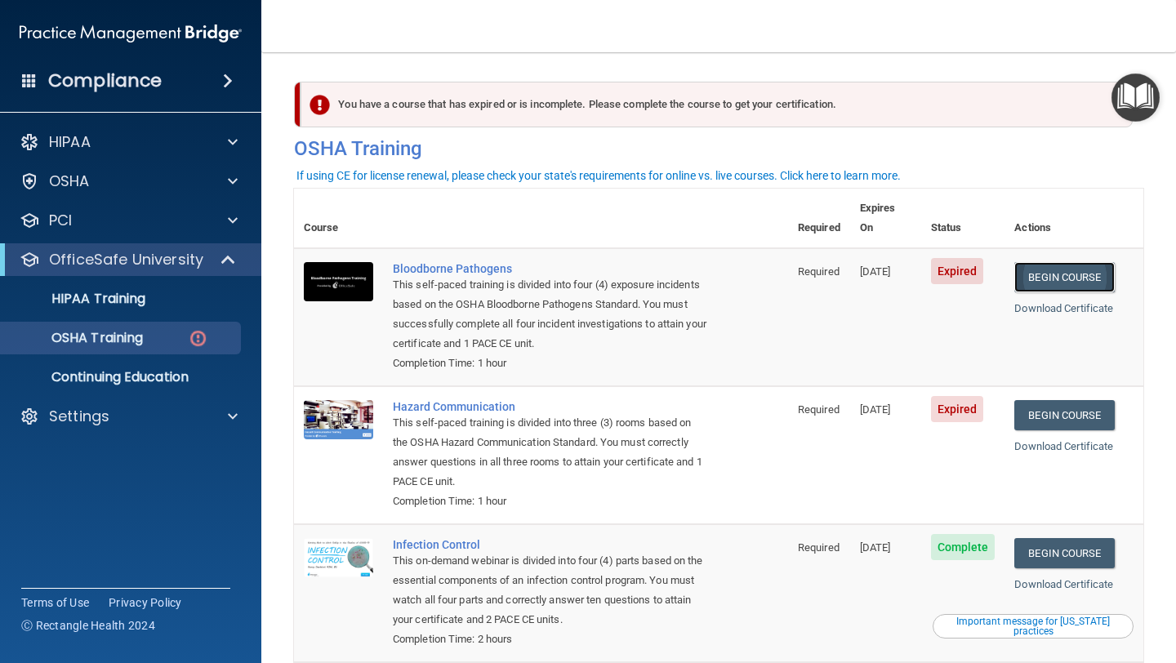
click at [1069, 262] on link "Begin Course" at bounding box center [1064, 277] width 100 height 30
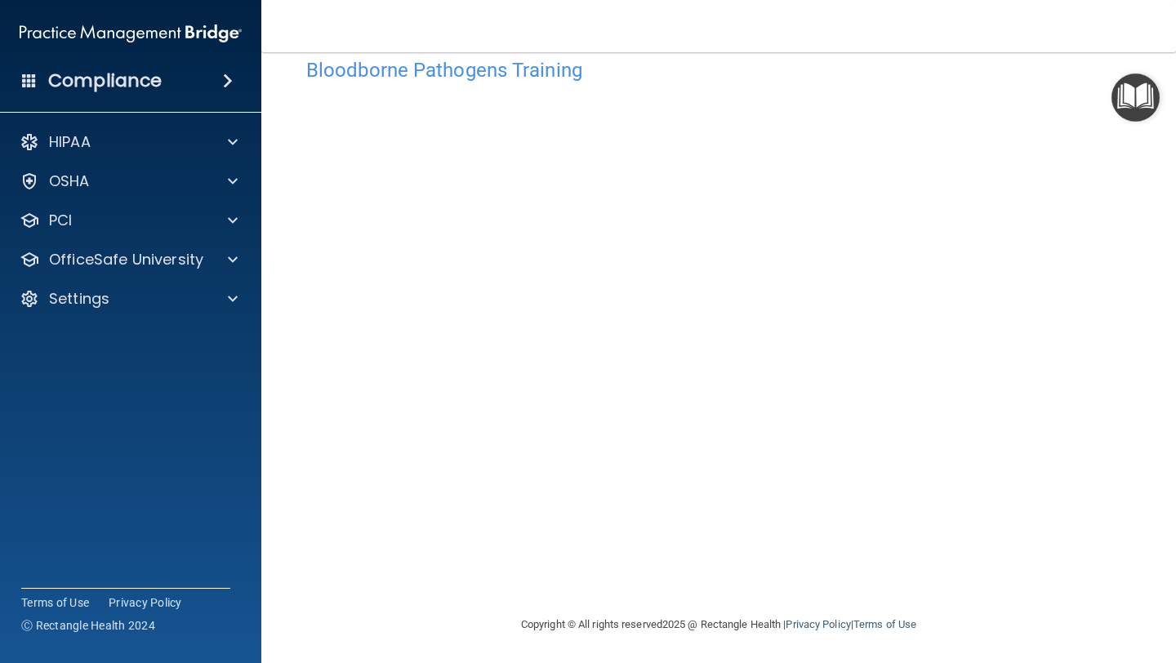
scroll to position [36, 0]
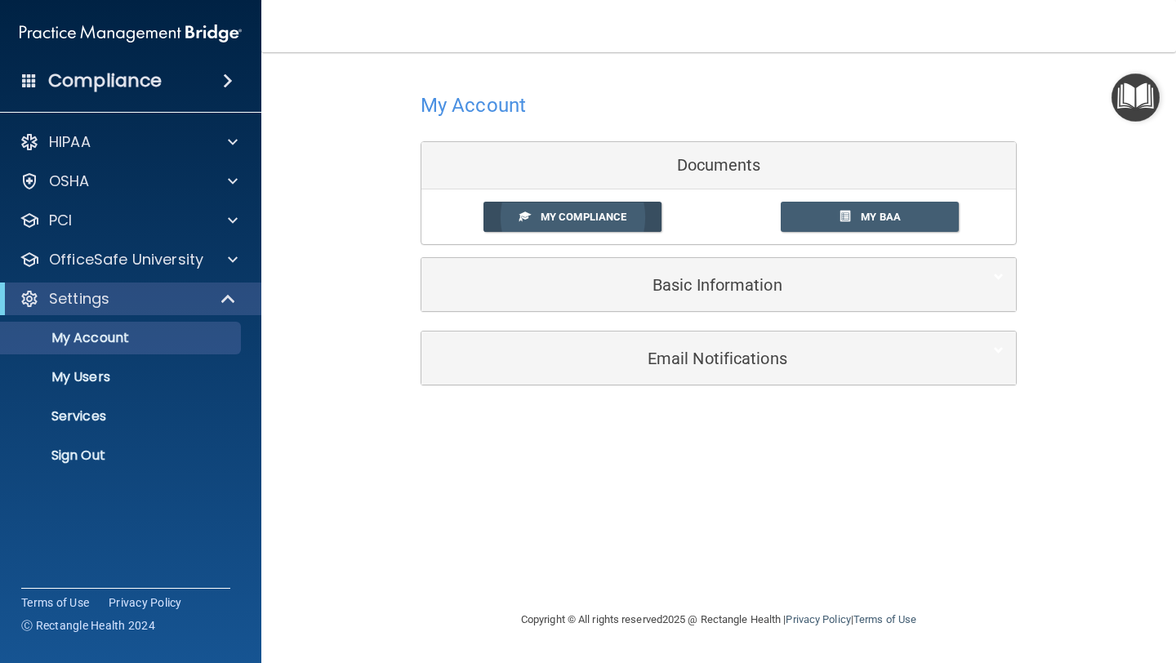
click at [608, 218] on span "My Compliance" at bounding box center [583, 217] width 86 height 12
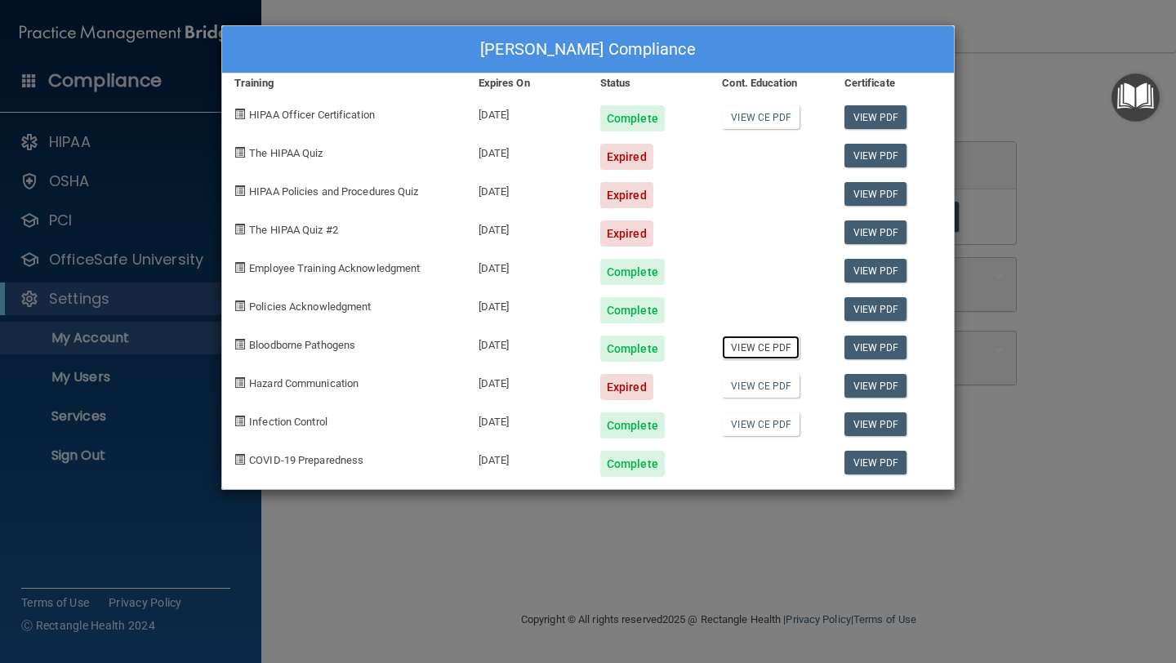
click at [764, 350] on link "View CE PDF" at bounding box center [761, 348] width 78 height 24
click at [754, 421] on link "View CE PDF" at bounding box center [761, 424] width 78 height 24
click at [1069, 292] on div "Karen Roberts's Compliance Training Expires On Status Cont. Education Certifica…" at bounding box center [588, 331] width 1176 height 663
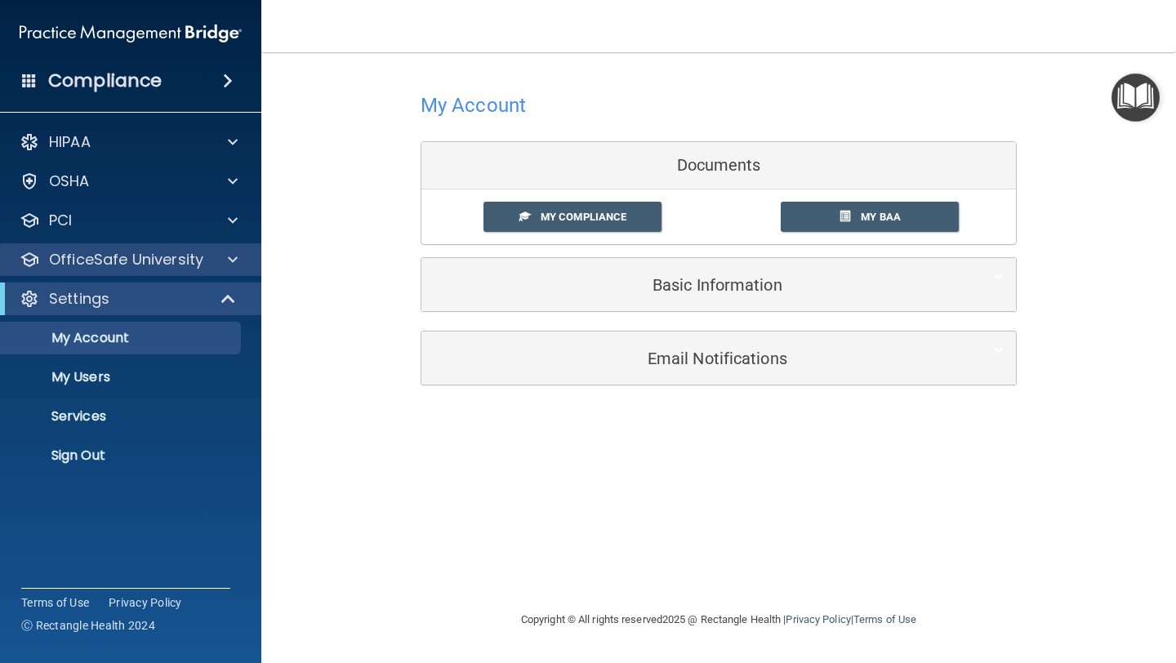
click at [232, 269] on div "OfficeSafe University" at bounding box center [131, 259] width 262 height 33
click at [229, 259] on span at bounding box center [233, 260] width 10 height 20
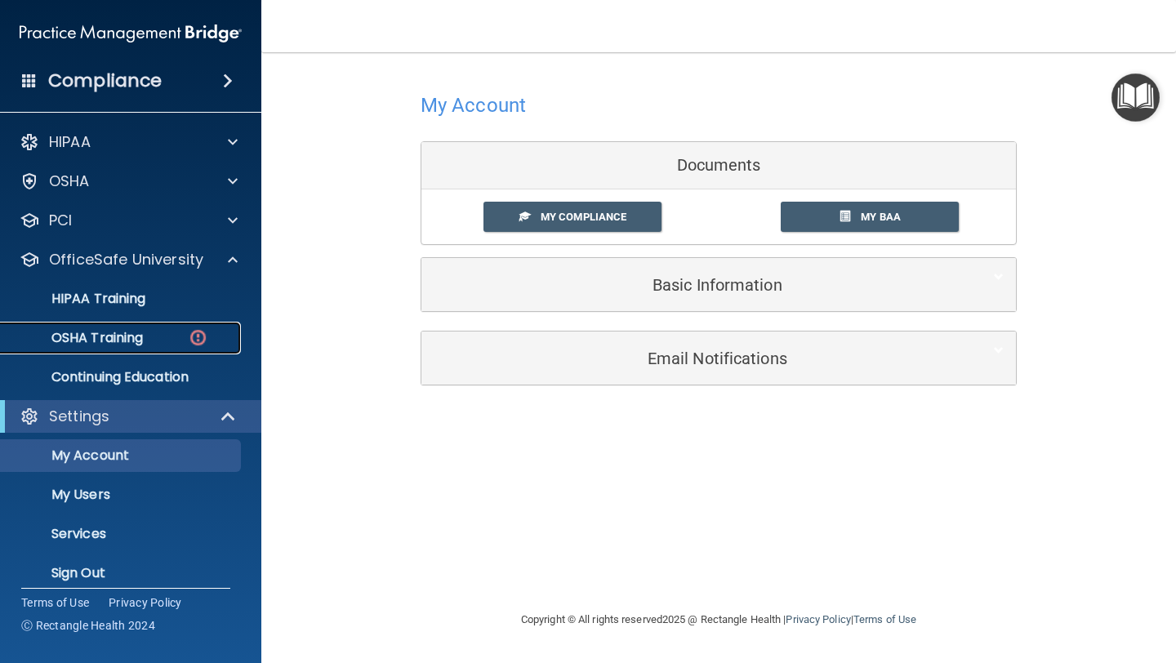
click at [134, 331] on p "OSHA Training" at bounding box center [77, 338] width 132 height 16
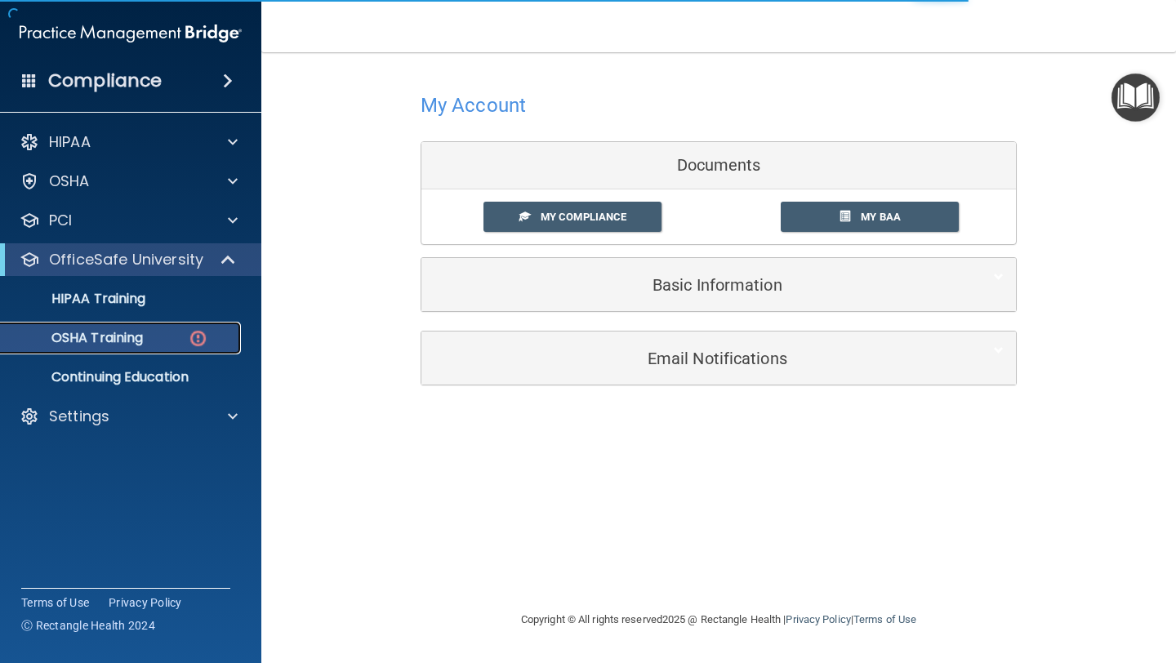
click at [197, 334] on img at bounding box center [198, 338] width 20 height 20
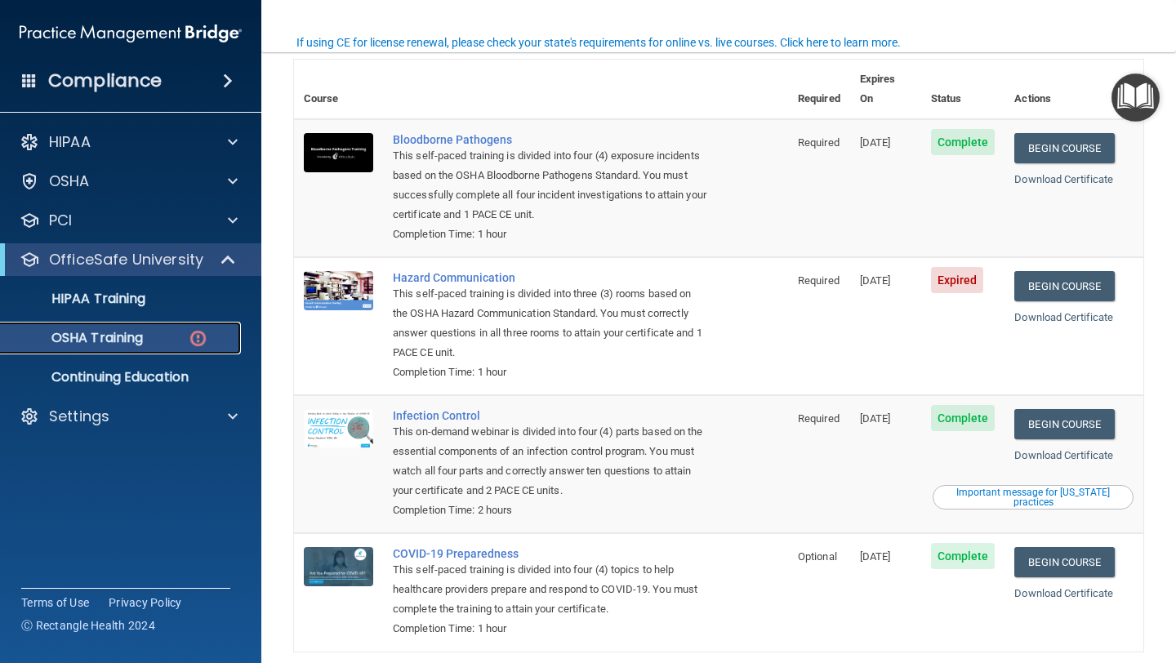
scroll to position [134, 0]
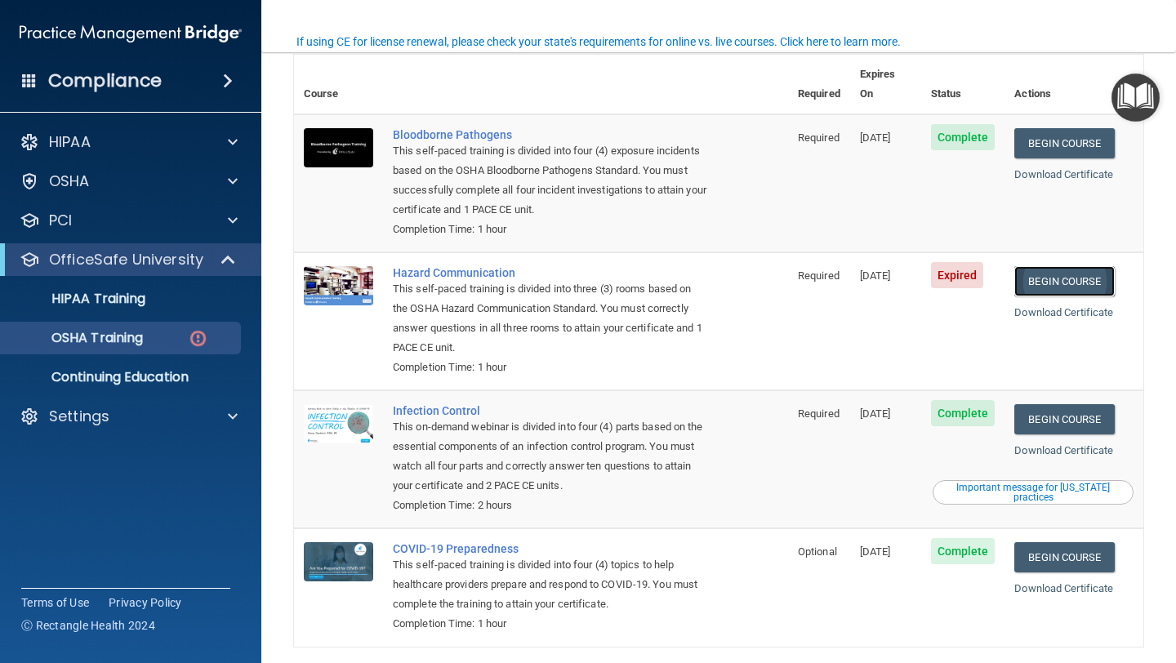
click at [1060, 266] on link "Begin Course" at bounding box center [1064, 281] width 100 height 30
click at [1062, 266] on link "Begin Course" at bounding box center [1064, 281] width 100 height 30
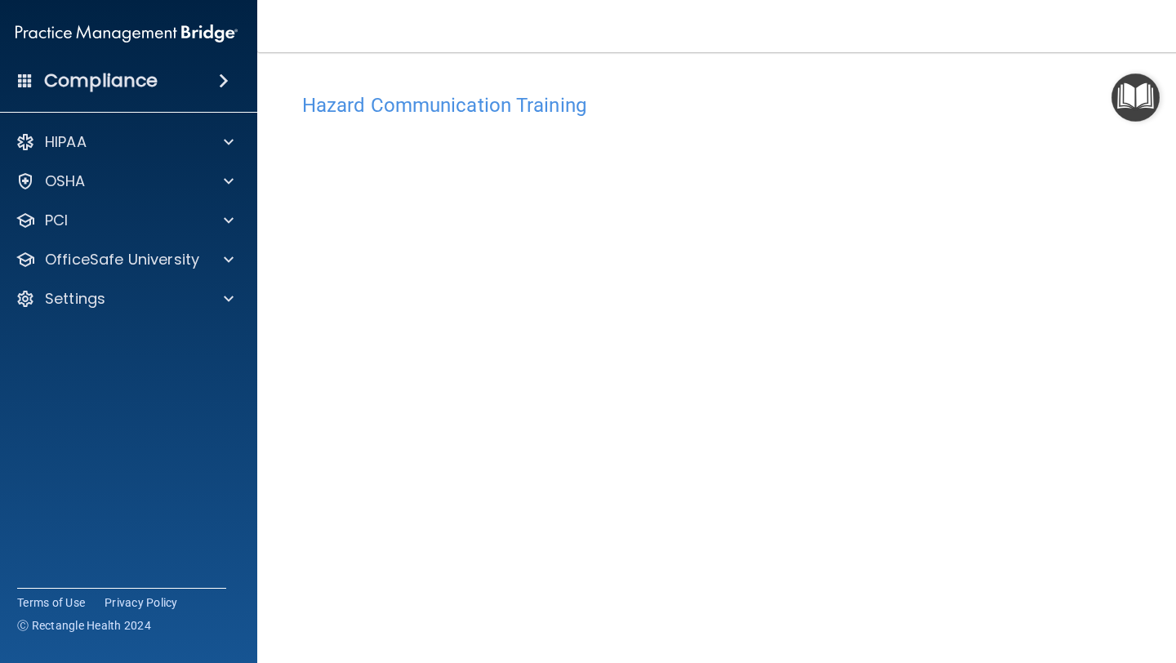
scroll to position [73, 0]
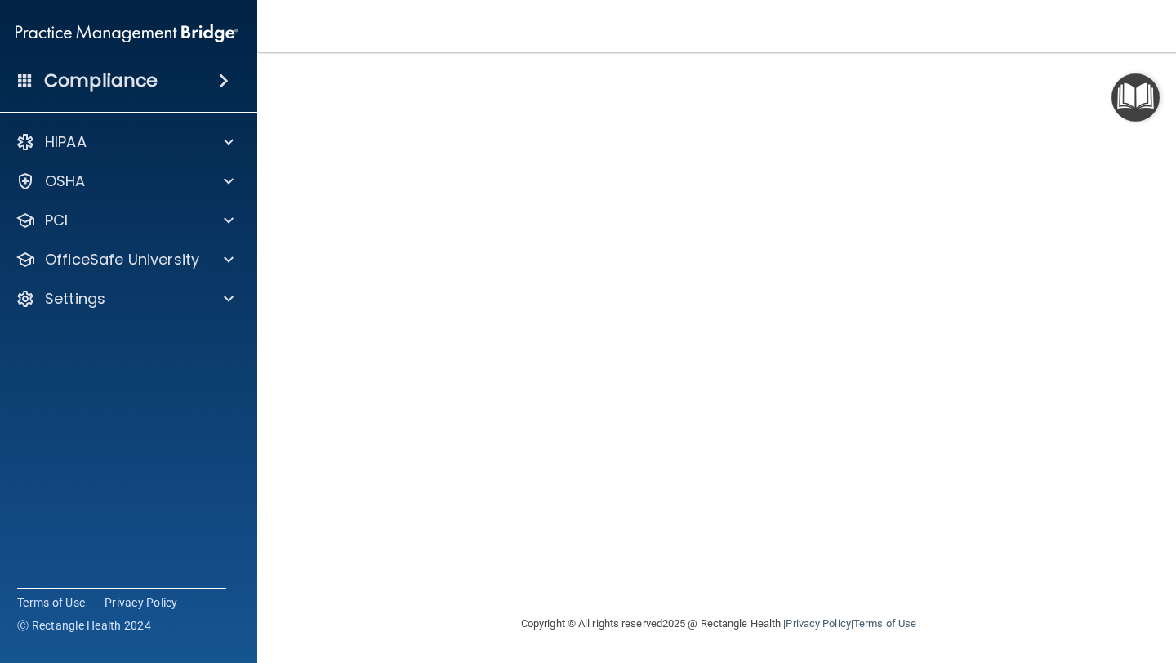
click at [1145, 91] on img "Open Resource Center" at bounding box center [1135, 97] width 48 height 48
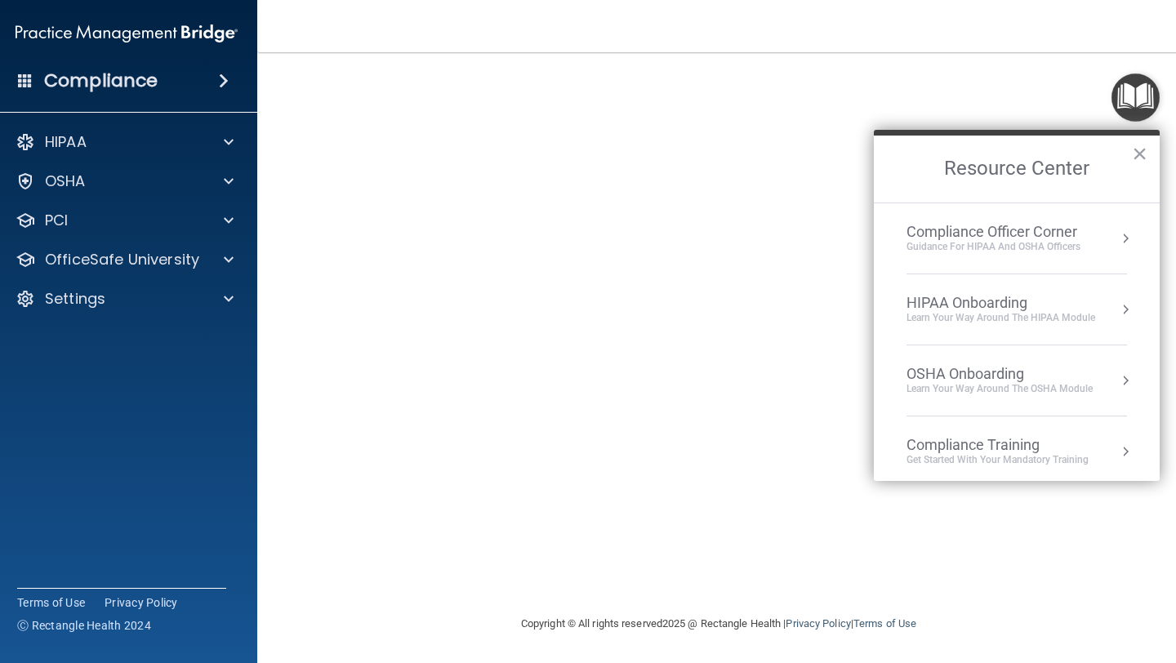
click at [1132, 93] on img "Open Resource Center" at bounding box center [1135, 97] width 48 height 48
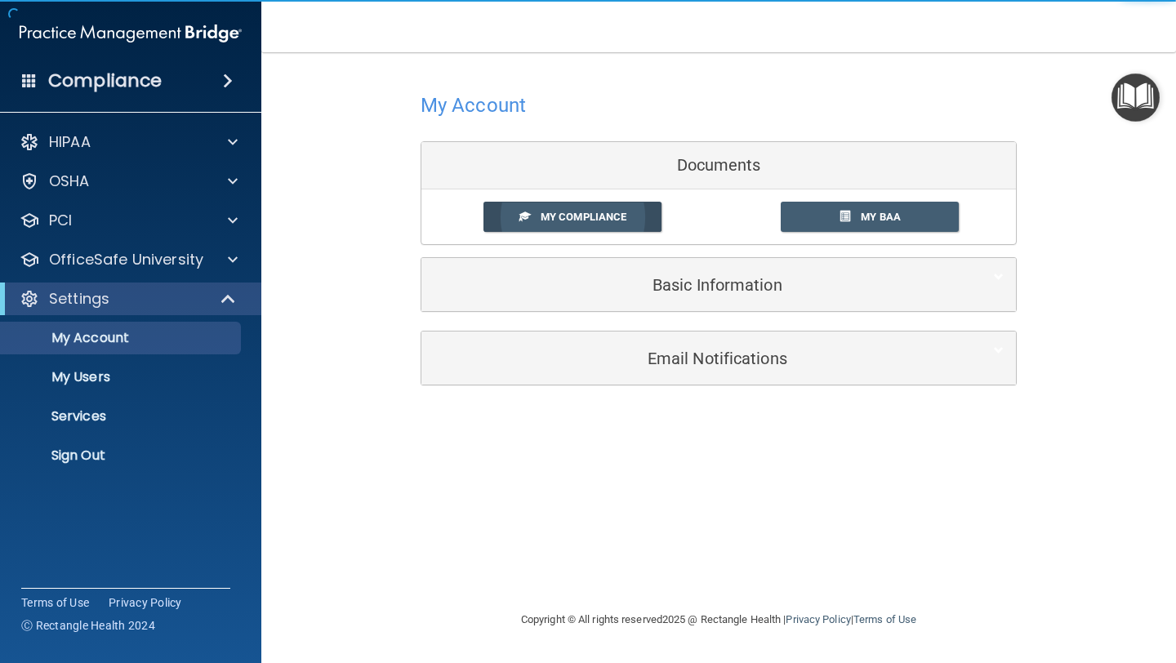
click at [584, 229] on link "My Compliance" at bounding box center [572, 217] width 179 height 30
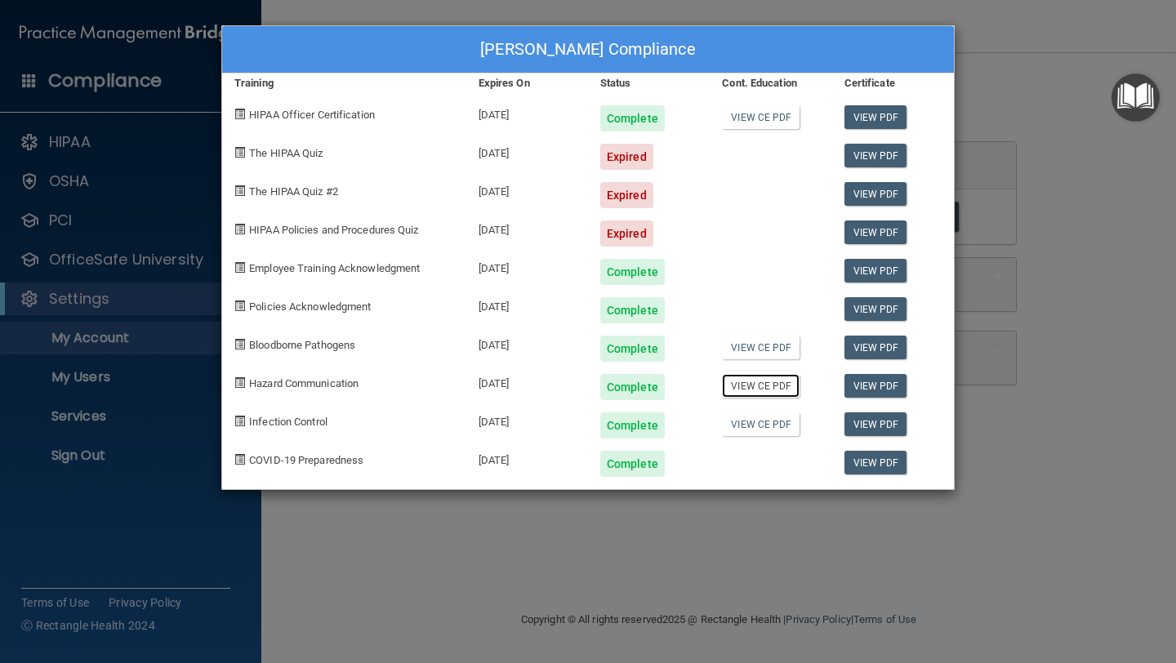
click at [750, 387] on link "View CE PDF" at bounding box center [761, 386] width 78 height 24
click at [865, 151] on link "View PDF" at bounding box center [875, 156] width 63 height 24
click at [1074, 320] on div "Karen Roberts's Compliance Training Expires On Status Cont. Education Certifica…" at bounding box center [588, 331] width 1176 height 663
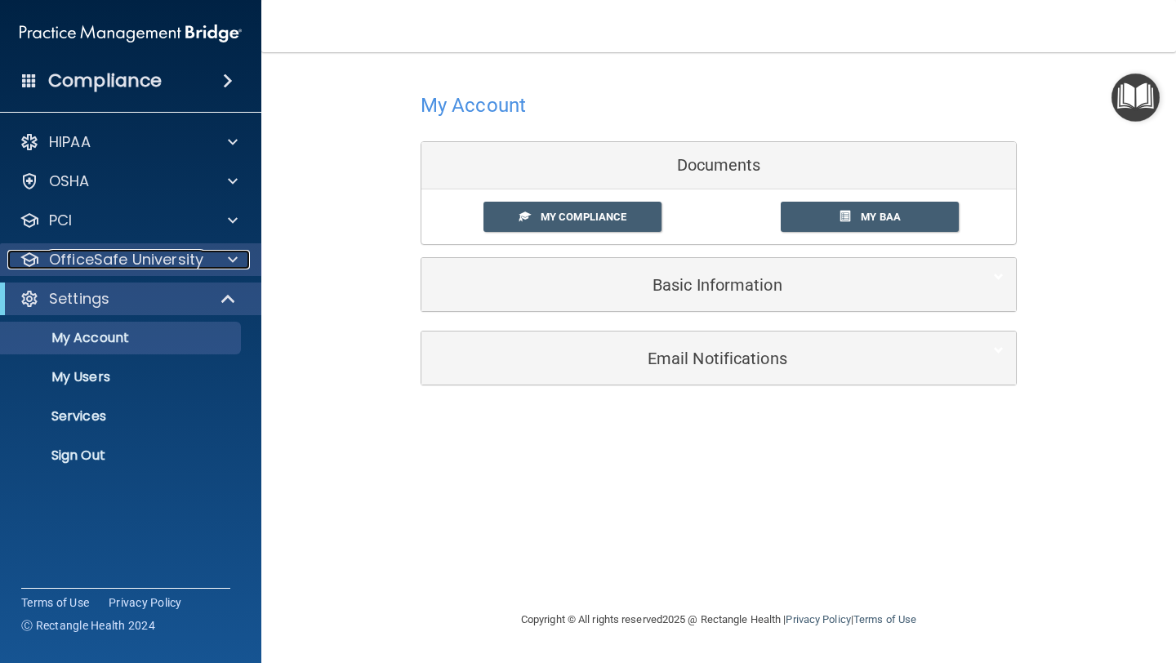
click at [229, 253] on span at bounding box center [233, 260] width 10 height 20
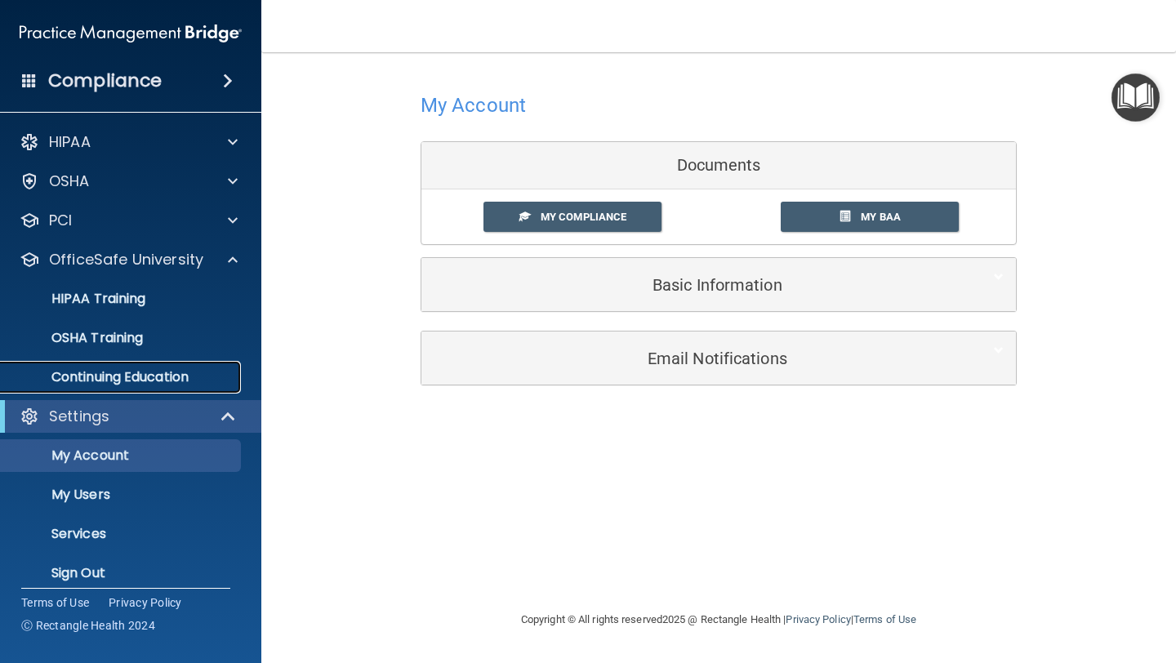
click at [182, 380] on p "Continuing Education" at bounding box center [122, 377] width 223 height 16
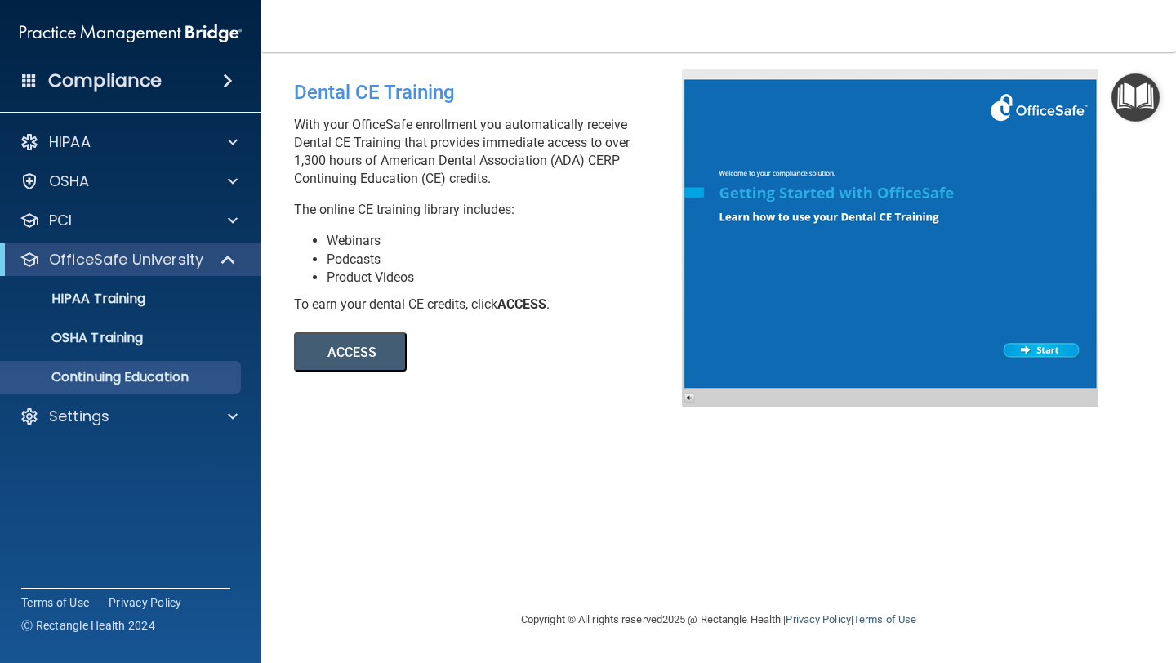
click at [336, 356] on button "ACCESS" at bounding box center [350, 351] width 113 height 39
